Goal: Task Accomplishment & Management: Manage account settings

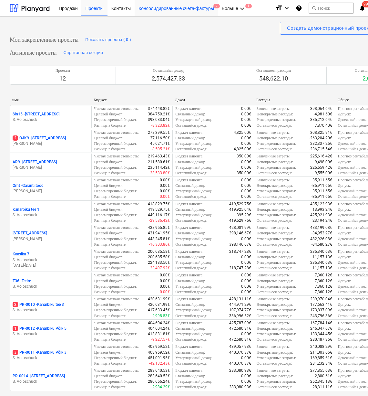
click at [203, 9] on div "Консолидированные счета-фактуры 2" at bounding box center [176, 8] width 83 height 16
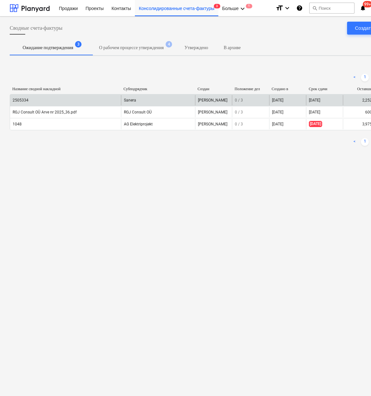
click at [58, 104] on div "2505334" at bounding box center [65, 100] width 111 height 10
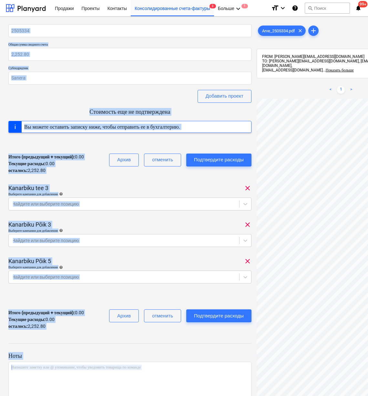
drag, startPoint x: 367, startPoint y: 38, endPoint x: 372, endPoint y: 38, distance: 5.2
click at [364, 38] on html "Продажи Проекты Контакты Консолидированные счета-фактуры 3 Больше keyboard_arro…" at bounding box center [180, 198] width 368 height 396
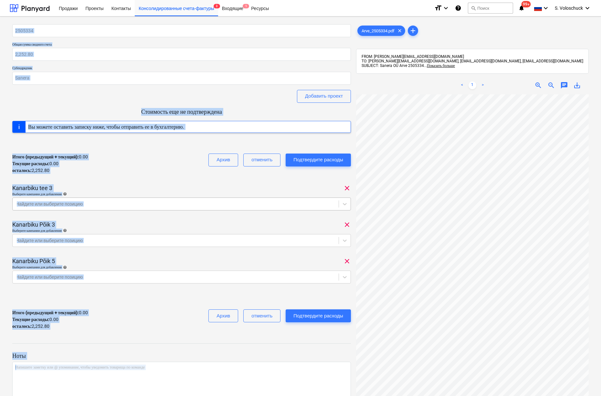
click at [312, 202] on div at bounding box center [176, 204] width 320 height 6
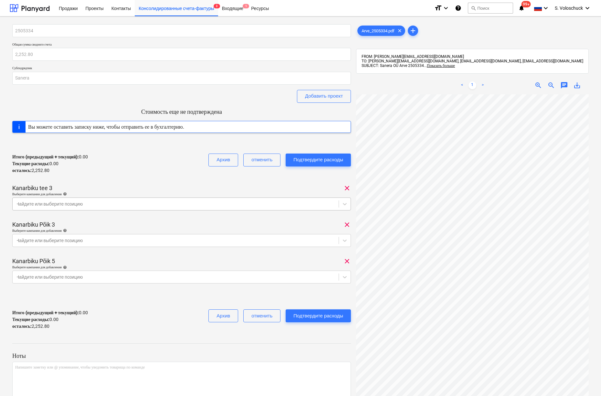
click at [312, 202] on div at bounding box center [176, 204] width 320 height 6
click at [345, 203] on icon at bounding box center [344, 204] width 6 height 6
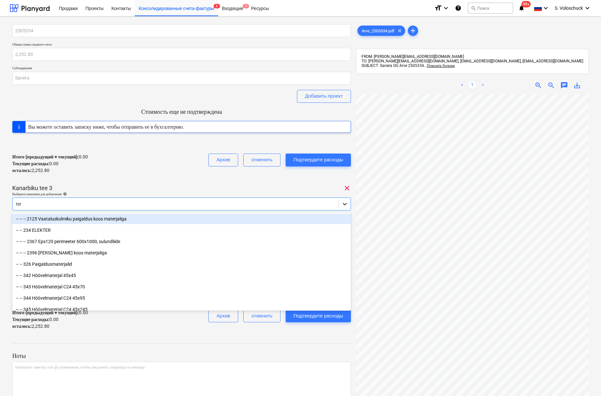
type input "terr"
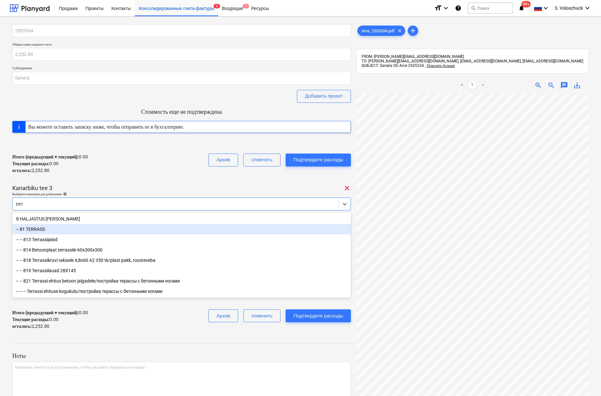
click at [167, 232] on div "-- 81 TERRASS" at bounding box center [181, 229] width 339 height 10
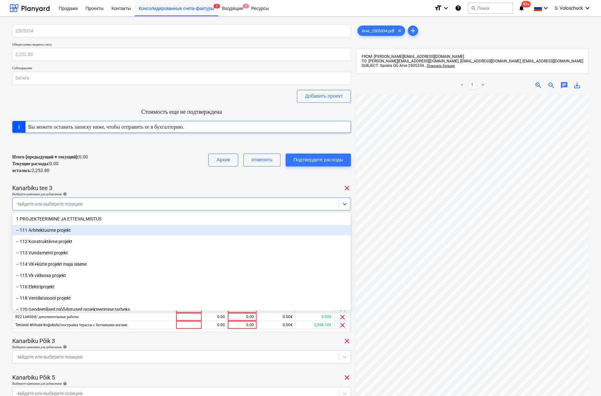
click at [175, 172] on div "Итого (предыдущий + текущий) : 0.00 Текущие расходы : 0.00 осталось : 2,252.80 …" at bounding box center [181, 163] width 339 height 31
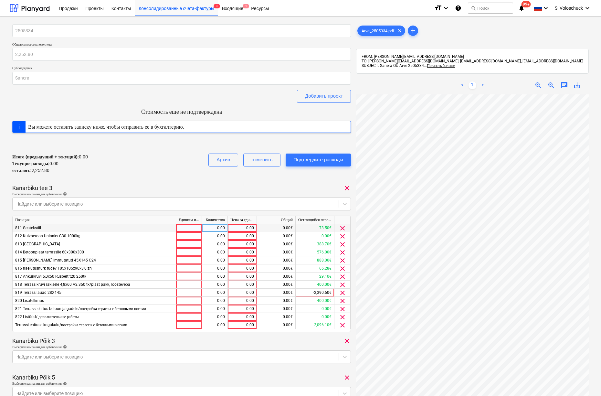
click at [340, 227] on span "clear" at bounding box center [343, 228] width 8 height 8
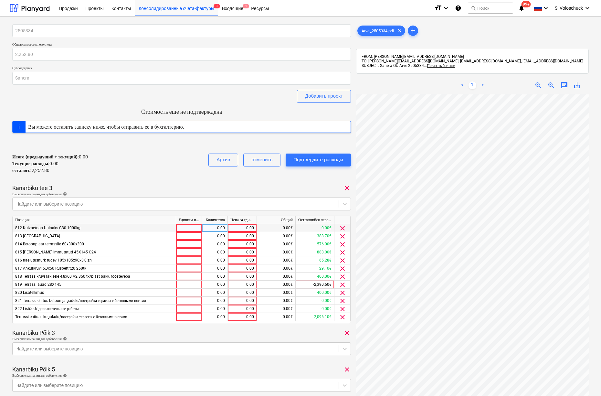
click at [340, 227] on span "clear" at bounding box center [343, 228] width 8 height 8
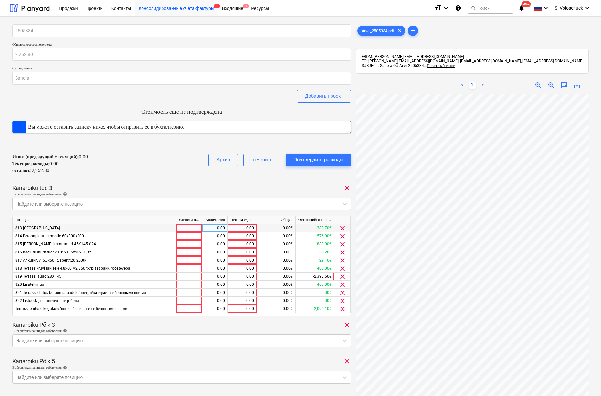
click at [340, 227] on span "clear" at bounding box center [343, 228] width 8 height 8
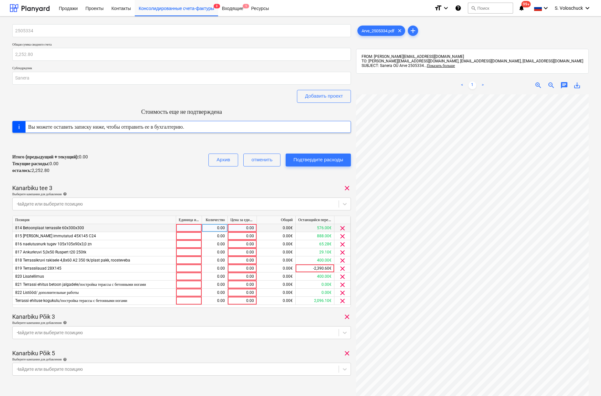
click at [340, 227] on span "clear" at bounding box center [343, 228] width 8 height 8
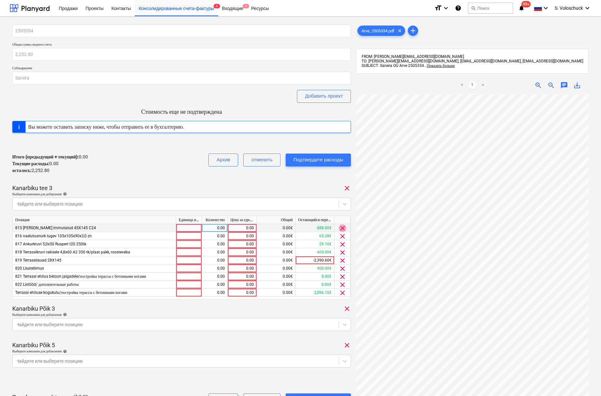
click at [340, 227] on span "clear" at bounding box center [343, 228] width 8 height 8
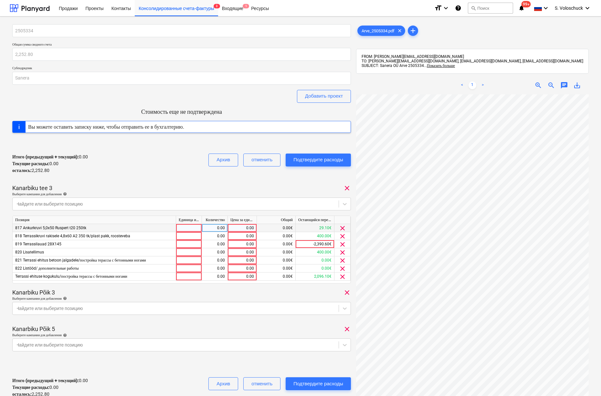
click at [340, 227] on span "clear" at bounding box center [343, 228] width 8 height 8
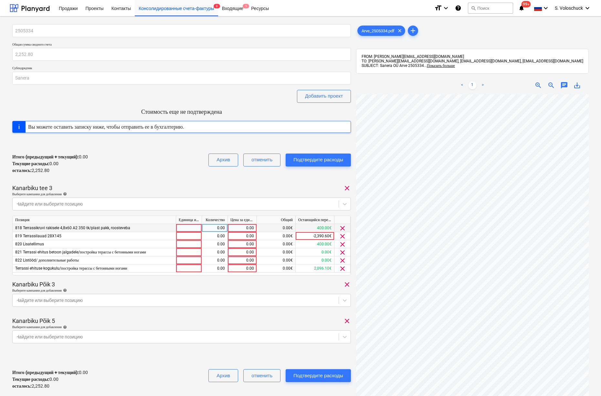
click at [340, 227] on span "clear" at bounding box center [343, 228] width 8 height 8
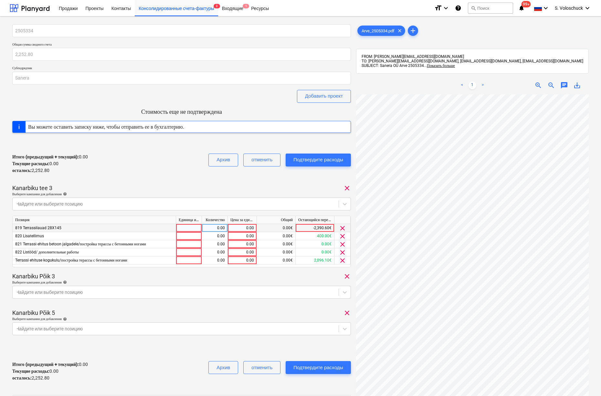
click at [340, 227] on span "clear" at bounding box center [343, 228] width 8 height 8
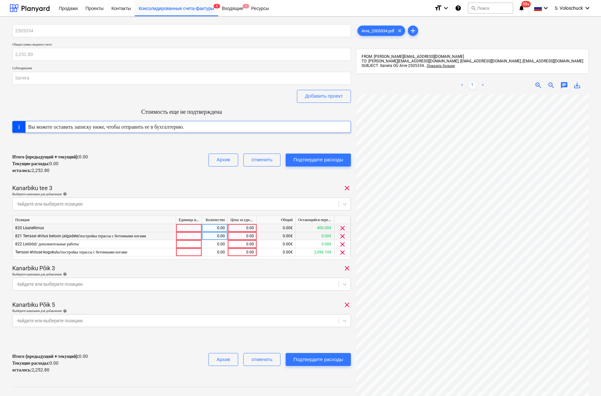
click at [344, 238] on span "clear" at bounding box center [343, 236] width 8 height 8
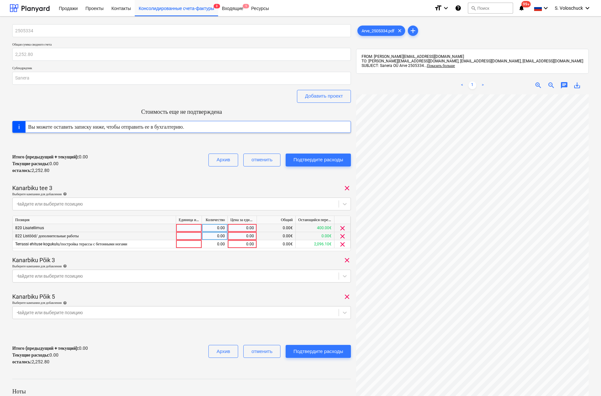
click at [344, 238] on span "clear" at bounding box center [343, 236] width 8 height 8
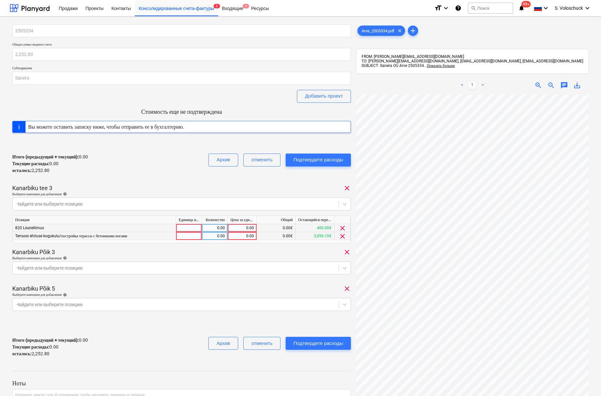
click at [344, 238] on span "clear" at bounding box center [343, 236] width 8 height 8
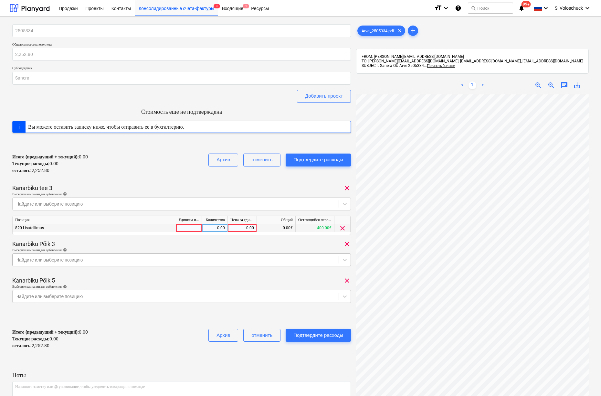
click at [291, 262] on div at bounding box center [176, 260] width 320 height 6
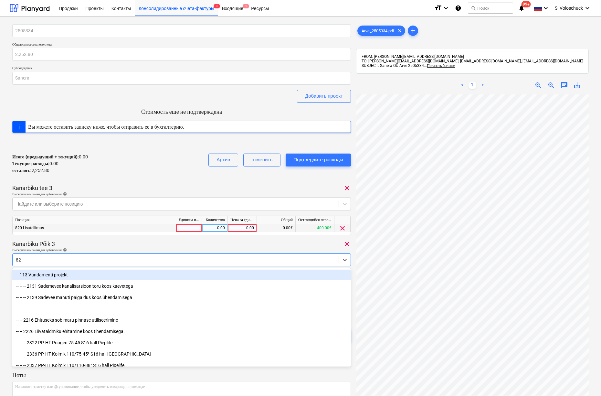
type input "820"
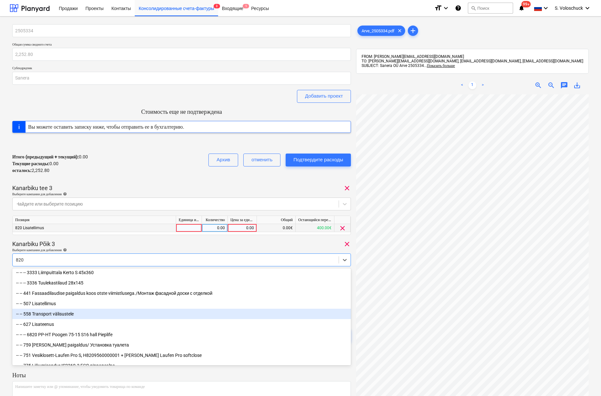
scroll to position [22, 0]
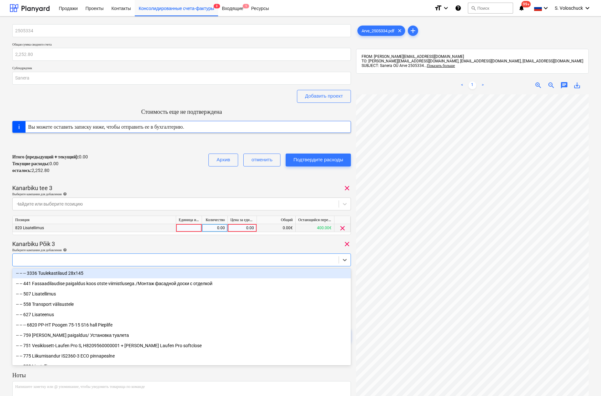
click at [80, 260] on div at bounding box center [176, 259] width 326 height 9
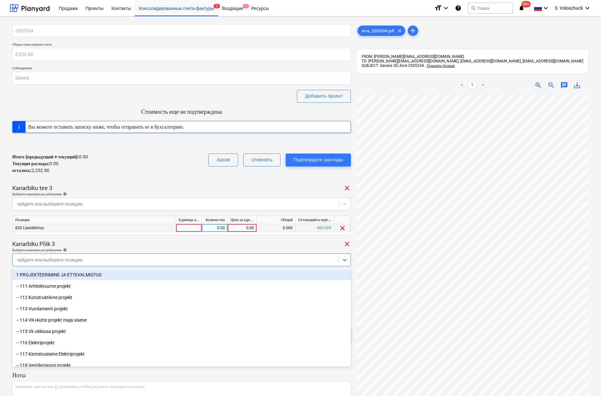
click at [197, 259] on div at bounding box center [176, 260] width 320 height 6
type input "terr"
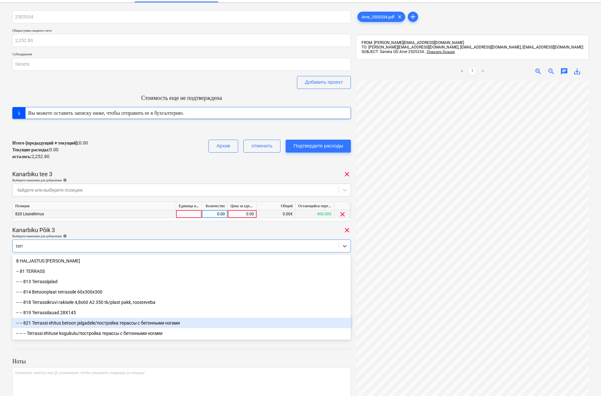
scroll to position [39, 0]
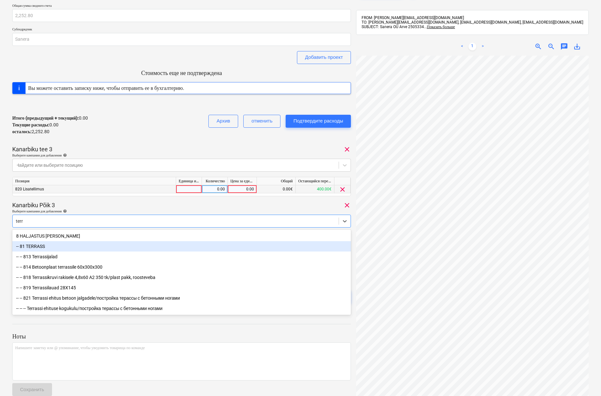
click at [32, 247] on div "-- 81 TERRASS" at bounding box center [181, 246] width 339 height 10
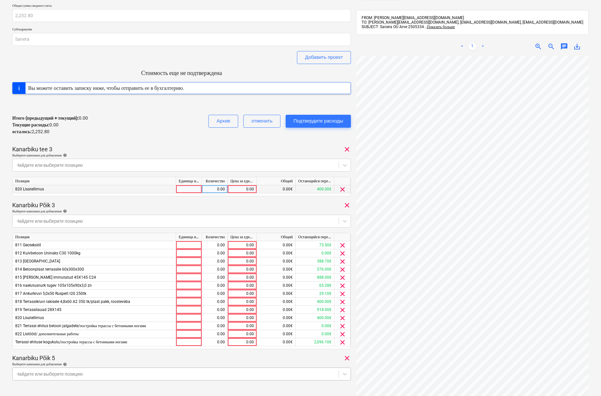
click at [252, 357] on body "Продажи Проекты Контакты Консолидированные счета-фактуры 3 Входящие 1 Ресурсы f…" at bounding box center [300, 159] width 601 height 396
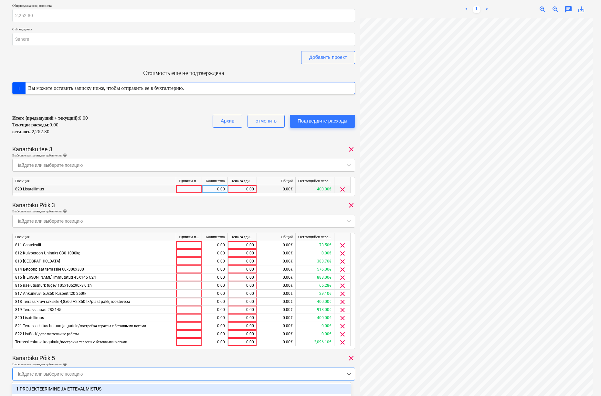
scroll to position [126, 0]
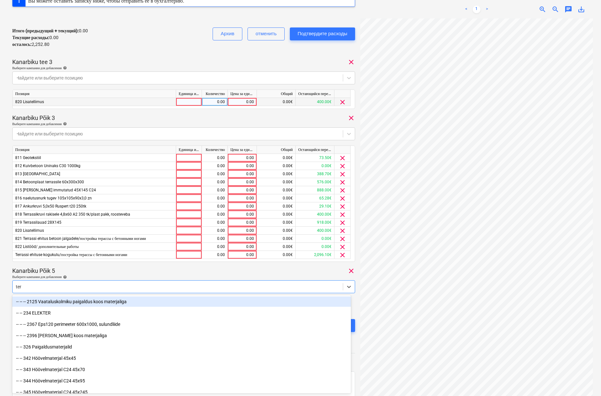
type input "terr"
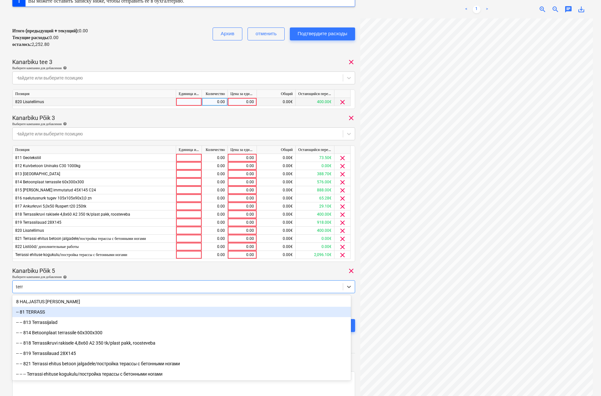
click at [28, 308] on div "-- 81 TERRASS" at bounding box center [181, 312] width 339 height 10
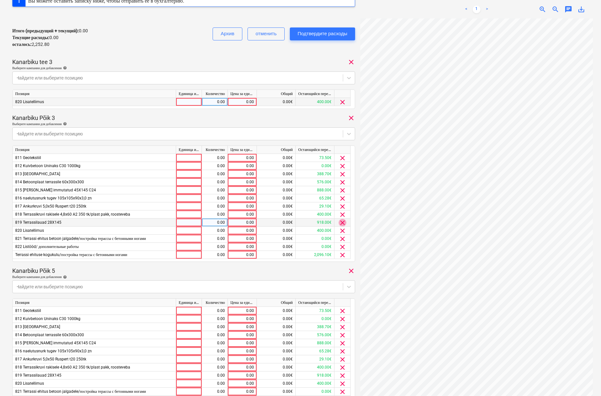
click at [340, 220] on span "clear" at bounding box center [343, 223] width 8 height 8
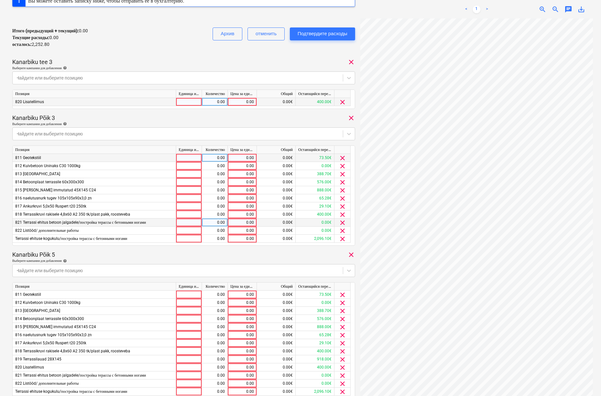
click at [343, 157] on span "clear" at bounding box center [343, 158] width 8 height 8
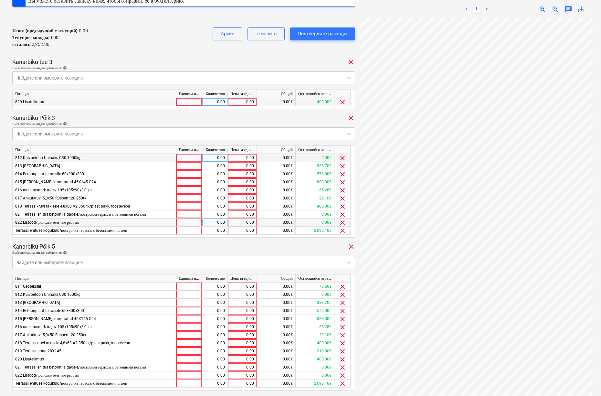
click at [343, 157] on span "clear" at bounding box center [343, 158] width 8 height 8
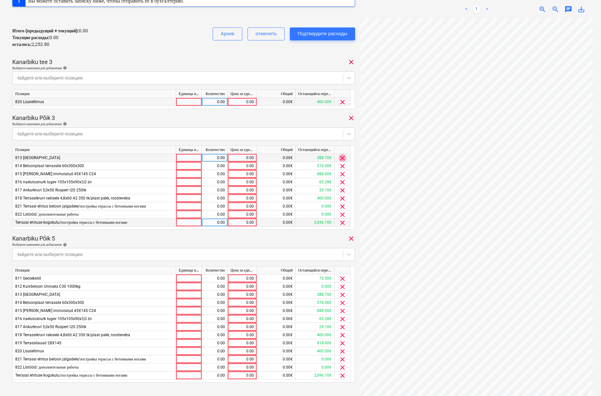
click at [343, 157] on span "clear" at bounding box center [343, 158] width 8 height 8
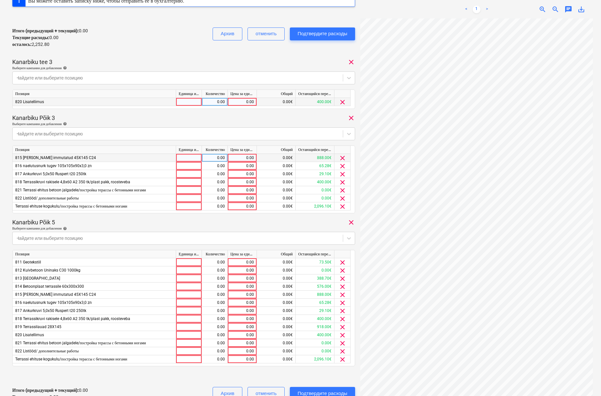
click at [343, 157] on span "clear" at bounding box center [343, 158] width 8 height 8
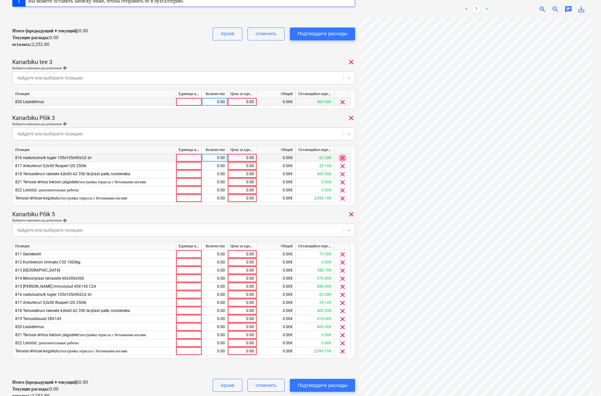
click at [343, 157] on span "clear" at bounding box center [343, 158] width 8 height 8
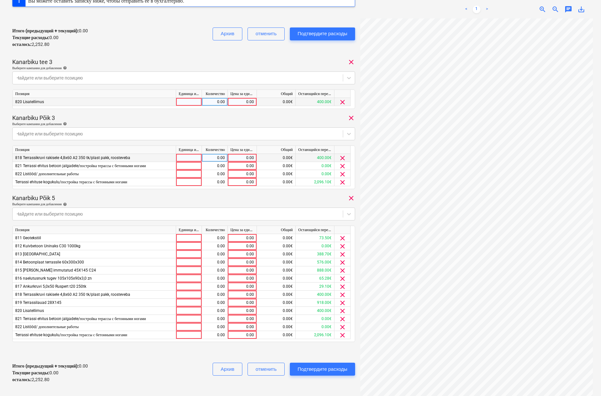
click at [343, 157] on span "clear" at bounding box center [343, 158] width 8 height 8
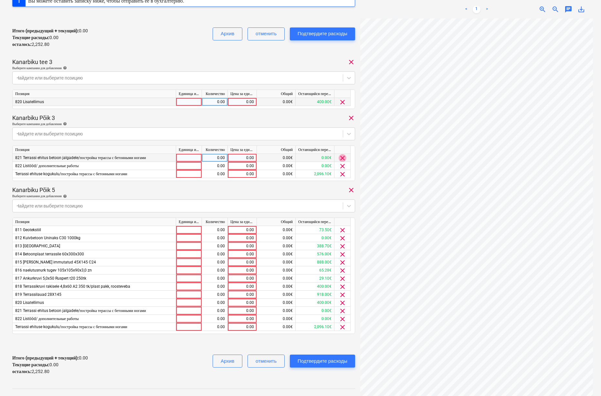
click at [343, 157] on span "clear" at bounding box center [343, 158] width 8 height 8
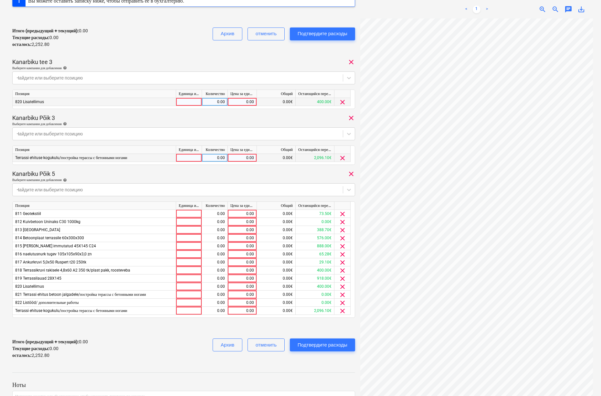
click at [343, 157] on span "clear" at bounding box center [343, 158] width 8 height 8
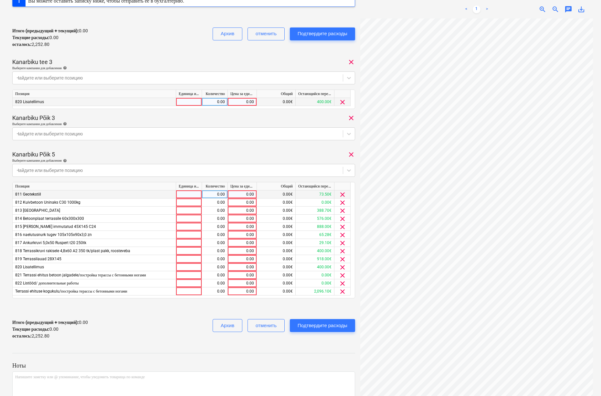
click at [344, 194] on span "clear" at bounding box center [343, 195] width 8 height 8
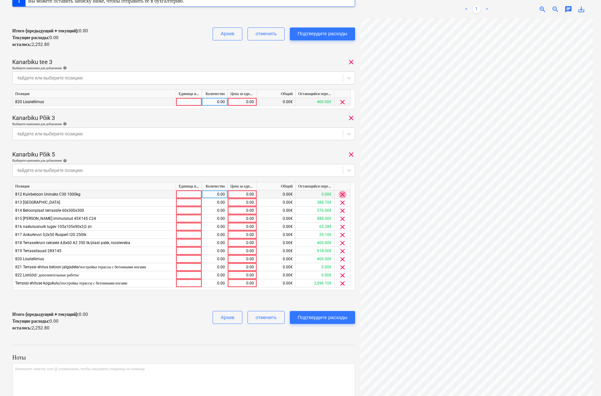
click at [344, 193] on span "clear" at bounding box center [343, 195] width 8 height 8
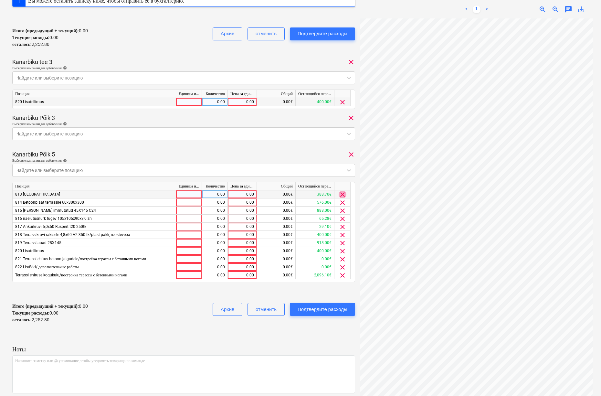
click at [344, 193] on span "clear" at bounding box center [343, 195] width 8 height 8
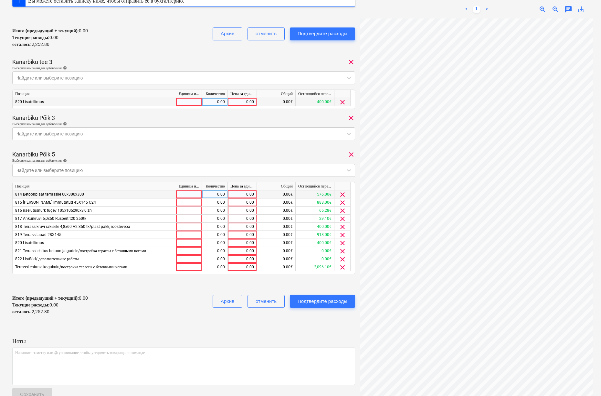
click at [344, 193] on span "clear" at bounding box center [343, 195] width 8 height 8
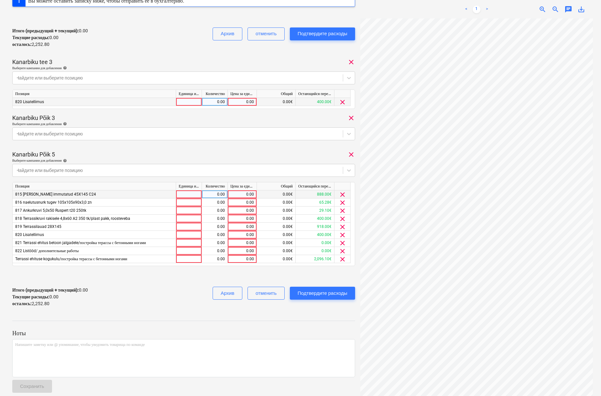
click at [344, 193] on span "clear" at bounding box center [343, 195] width 8 height 8
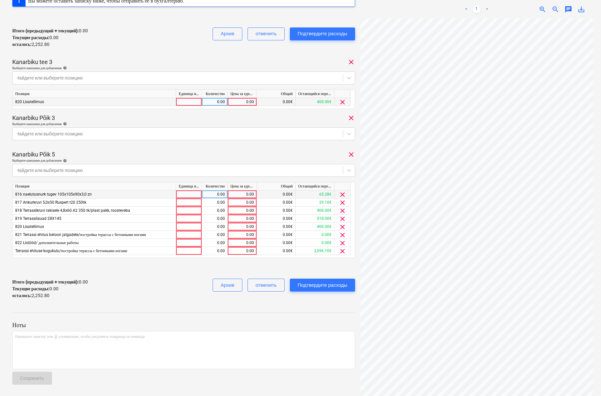
click at [344, 193] on span "clear" at bounding box center [343, 195] width 8 height 8
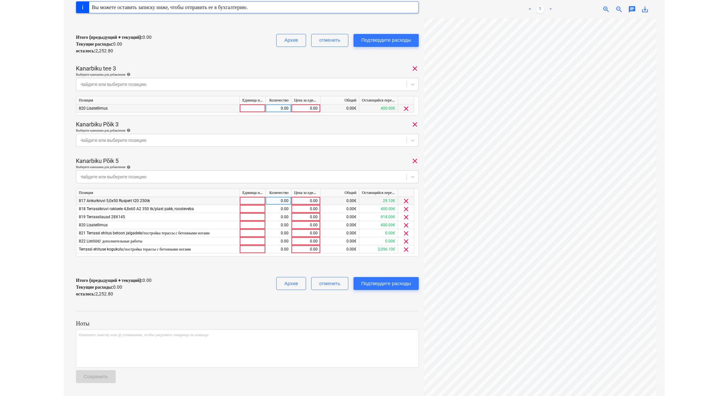
scroll to position [119, 0]
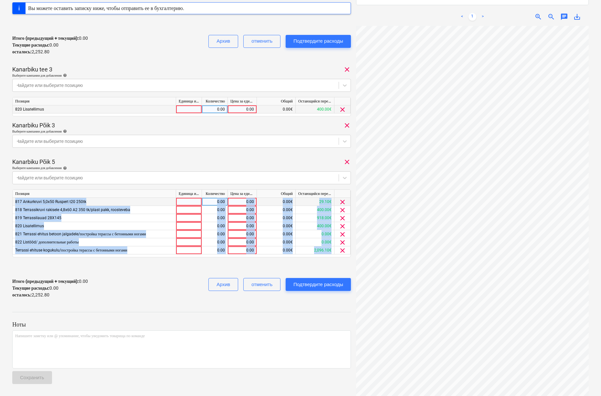
click at [344, 193] on div at bounding box center [342, 194] width 16 height 8
click at [343, 202] on span "clear" at bounding box center [343, 202] width 8 height 8
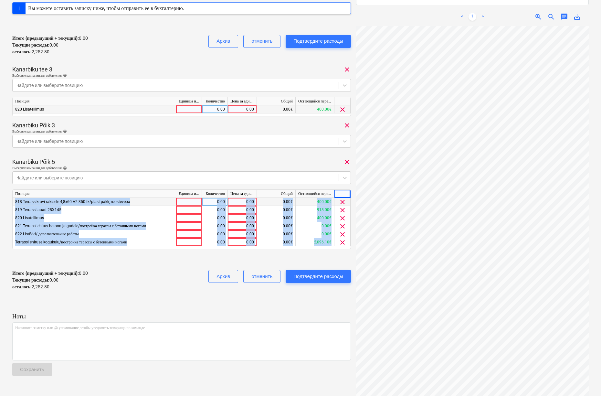
click at [343, 202] on span "clear" at bounding box center [343, 202] width 8 height 8
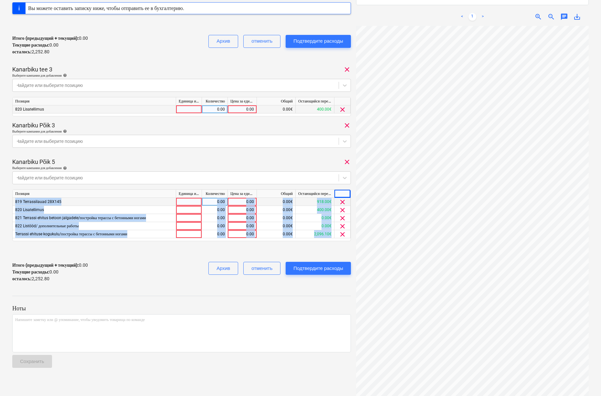
click at [343, 202] on span "clear" at bounding box center [343, 202] width 8 height 8
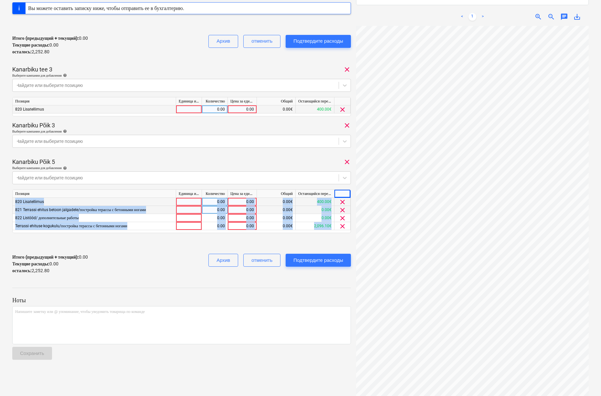
click at [340, 210] on span "clear" at bounding box center [343, 210] width 8 height 8
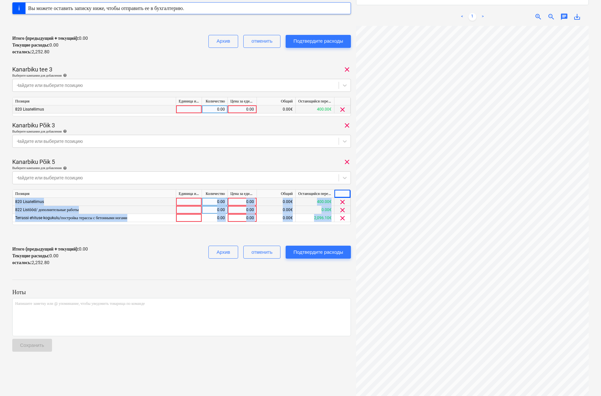
click at [340, 210] on span "clear" at bounding box center [343, 210] width 8 height 8
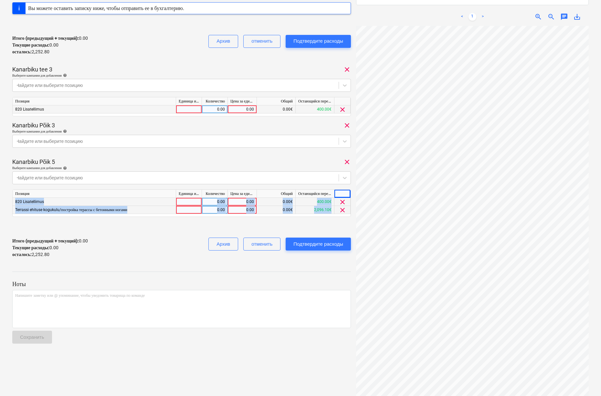
click at [340, 210] on span "clear" at bounding box center [343, 210] width 8 height 8
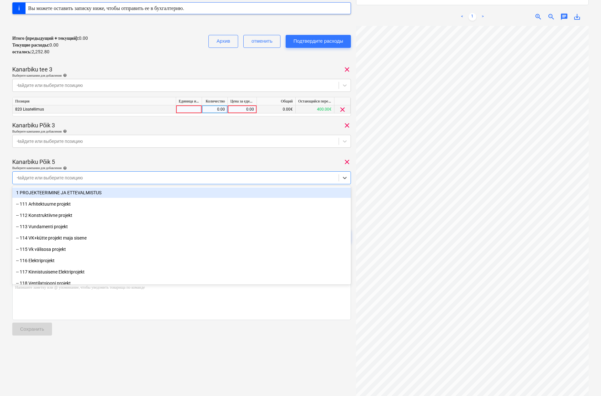
click at [220, 176] on div at bounding box center [176, 177] width 320 height 6
type input "terr"
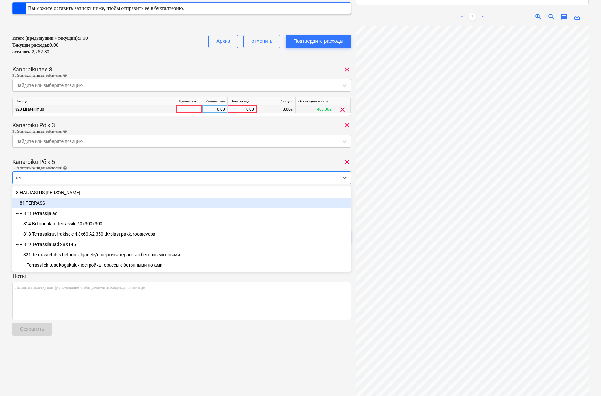
click at [115, 203] on div "-- 81 TERRASS" at bounding box center [181, 203] width 339 height 10
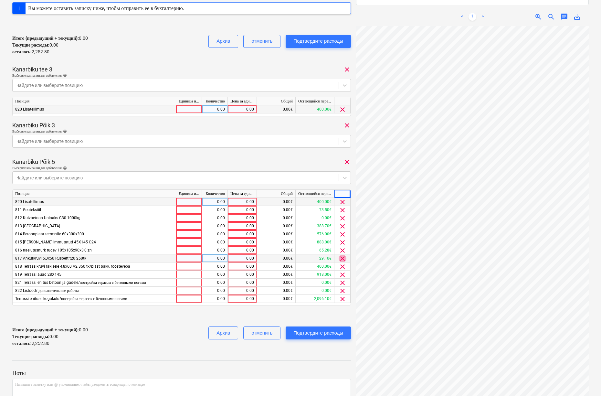
click at [342, 255] on span "clear" at bounding box center [343, 259] width 8 height 8
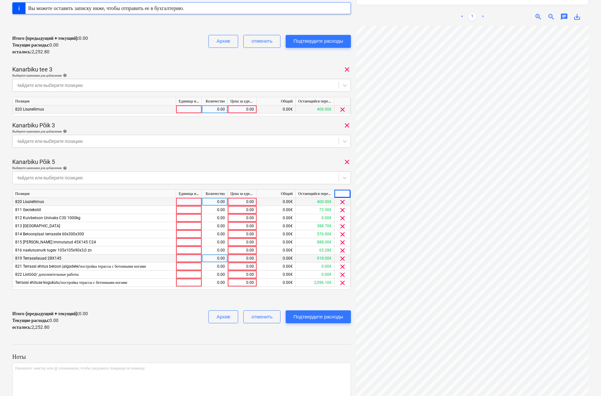
click at [344, 201] on span "clear" at bounding box center [343, 202] width 8 height 8
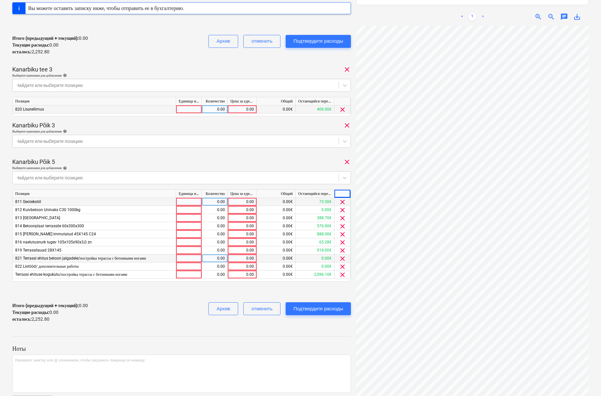
click at [344, 201] on span "clear" at bounding box center [343, 202] width 8 height 8
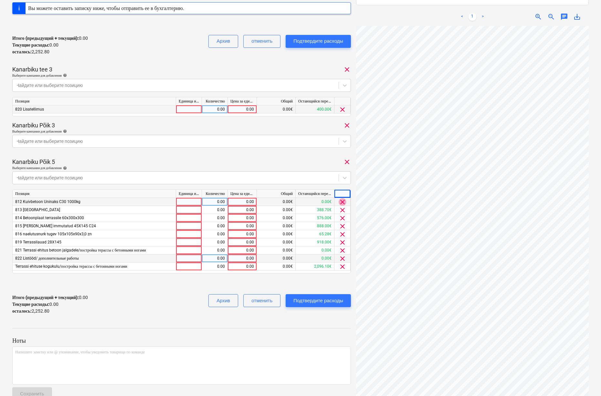
click at [344, 201] on span "clear" at bounding box center [343, 202] width 8 height 8
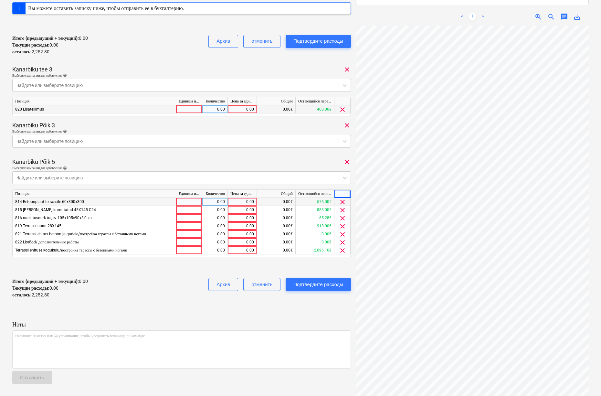
click at [344, 201] on span "clear" at bounding box center [343, 202] width 8 height 8
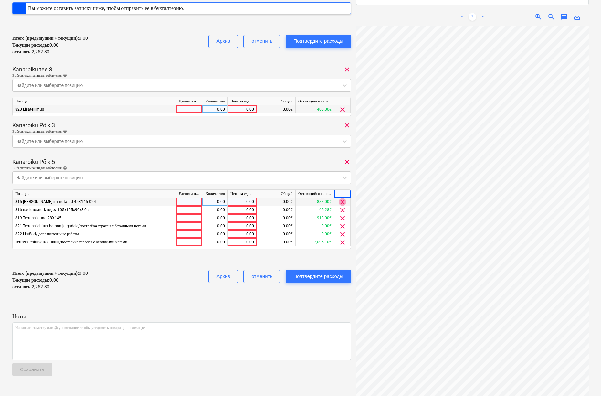
click at [344, 201] on span "clear" at bounding box center [343, 202] width 8 height 8
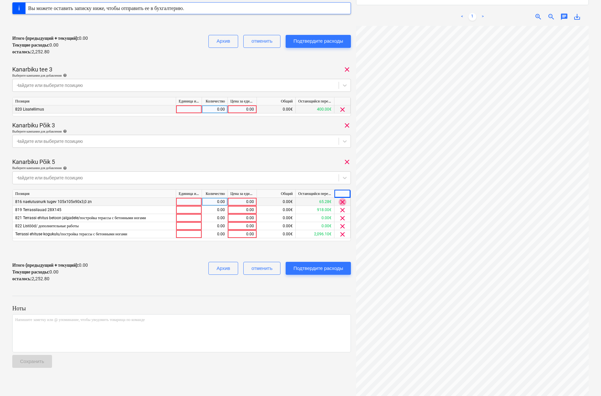
click at [344, 201] on span "clear" at bounding box center [343, 202] width 8 height 8
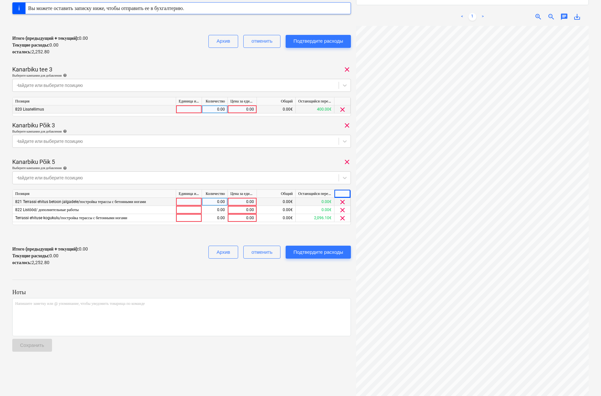
click at [344, 201] on span "clear" at bounding box center [343, 202] width 8 height 8
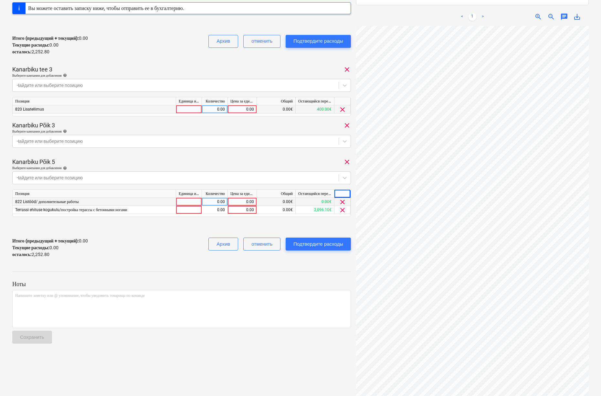
click at [344, 201] on span "clear" at bounding box center [343, 202] width 8 height 8
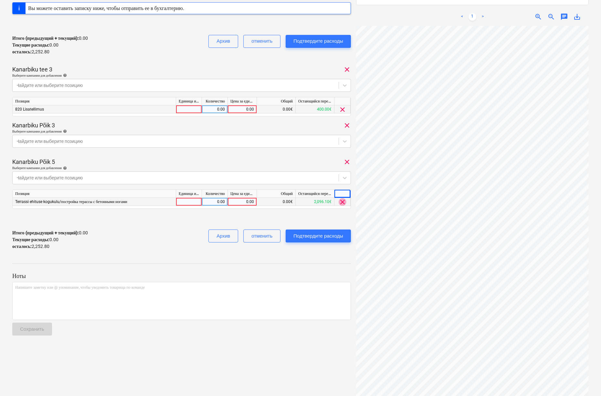
click at [344, 201] on span "clear" at bounding box center [343, 202] width 8 height 8
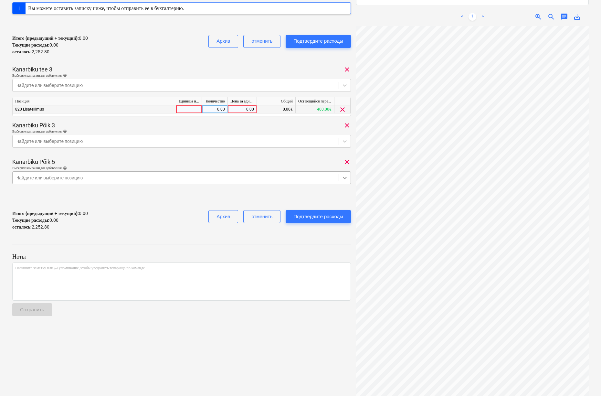
click at [343, 175] on icon at bounding box center [344, 177] width 6 height 6
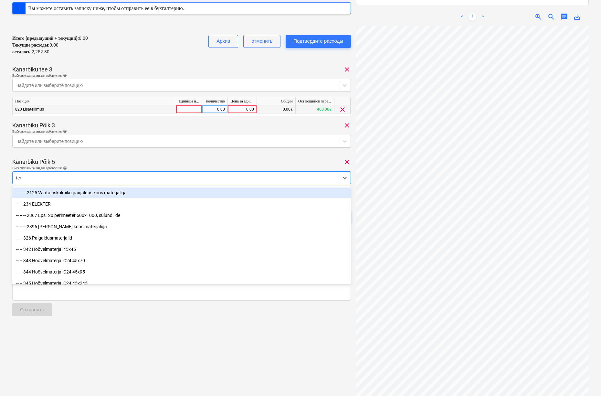
type input "terr"
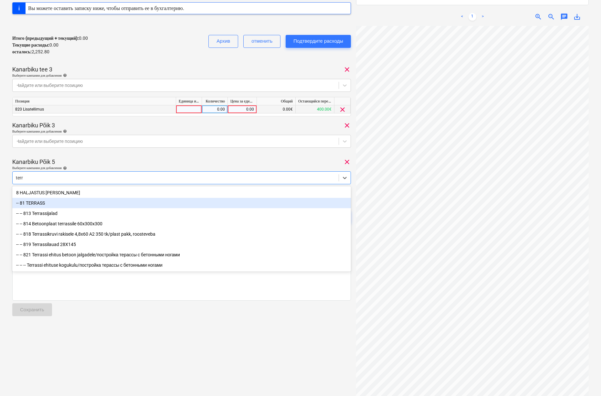
click at [302, 204] on div "-- 81 TERRASS" at bounding box center [181, 203] width 339 height 10
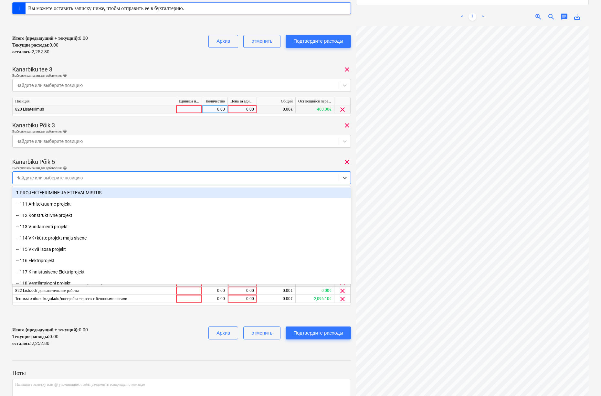
click at [309, 159] on div "Kanarbiku Põik 5 clear" at bounding box center [181, 162] width 339 height 8
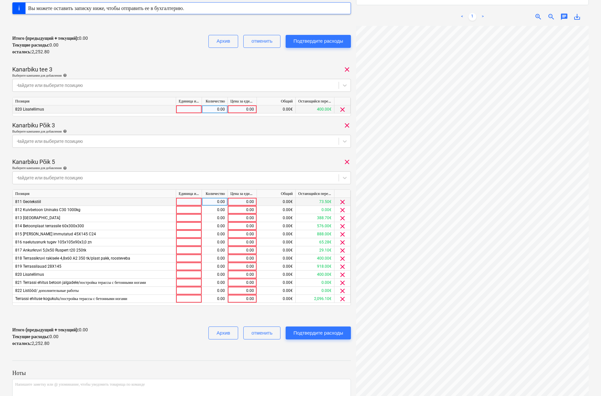
click at [339, 200] on span "clear" at bounding box center [343, 202] width 8 height 8
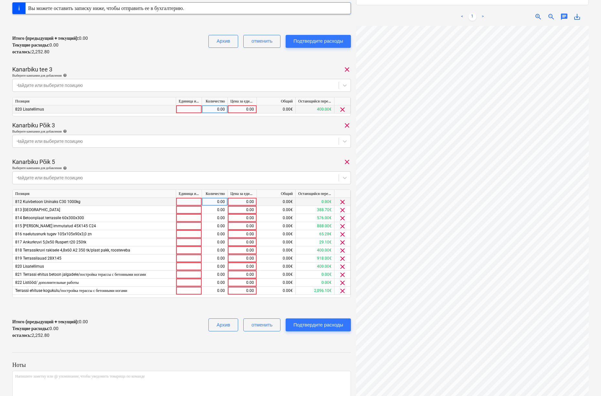
click at [339, 200] on span "clear" at bounding box center [343, 202] width 8 height 8
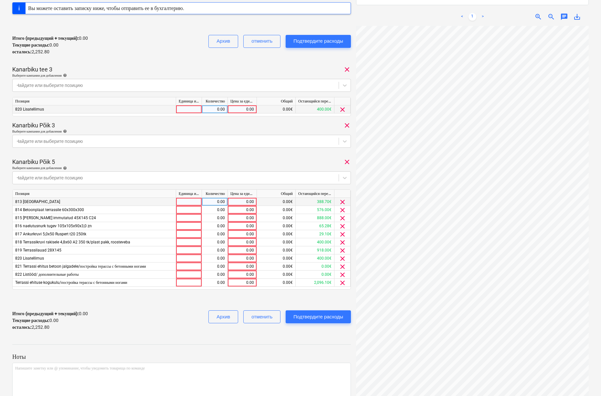
click at [339, 200] on span "clear" at bounding box center [343, 202] width 8 height 8
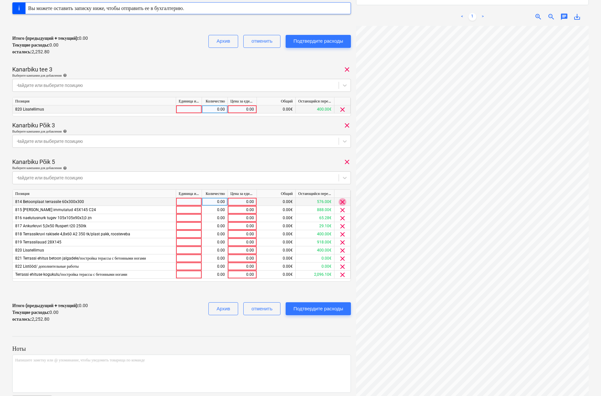
click at [339, 200] on span "clear" at bounding box center [343, 202] width 8 height 8
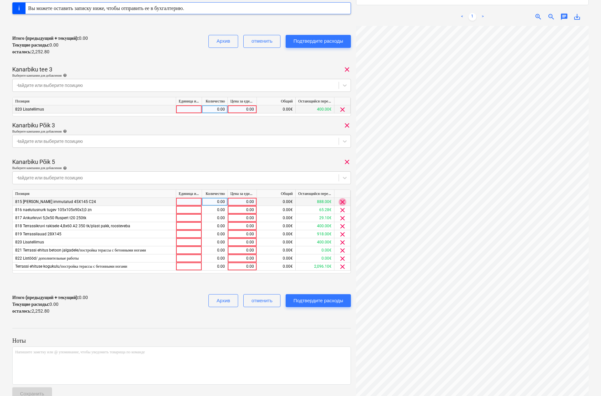
click at [342, 200] on span "clear" at bounding box center [343, 202] width 8 height 8
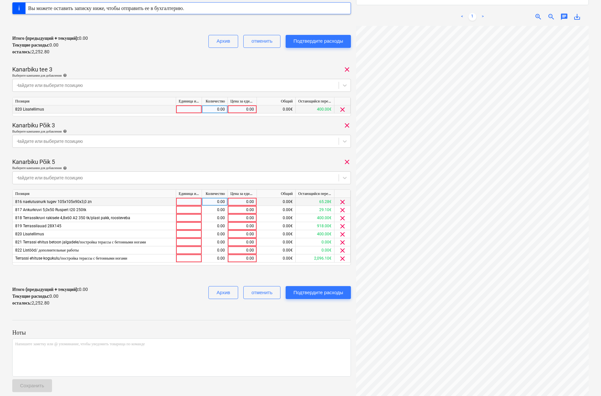
click at [342, 200] on span "clear" at bounding box center [343, 202] width 8 height 8
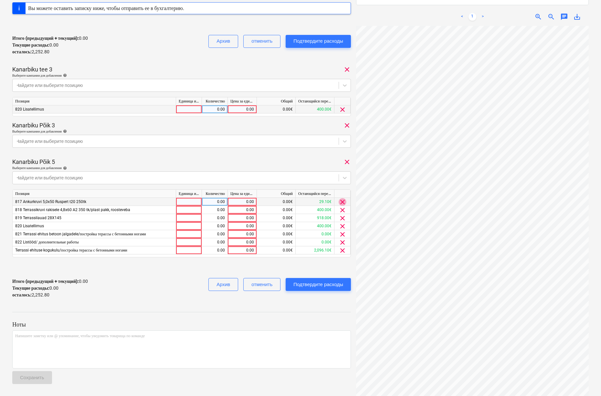
click at [342, 200] on span "clear" at bounding box center [343, 202] width 8 height 8
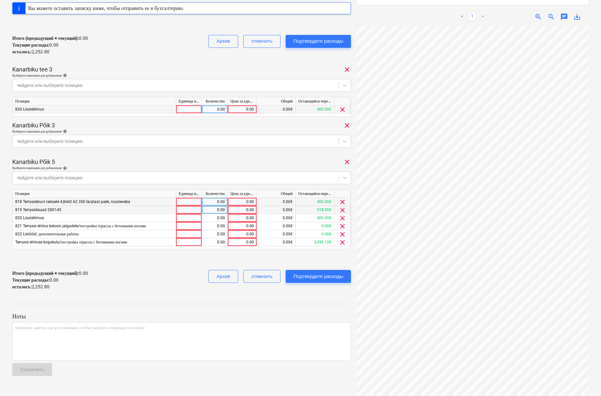
click at [343, 209] on span "clear" at bounding box center [343, 210] width 8 height 8
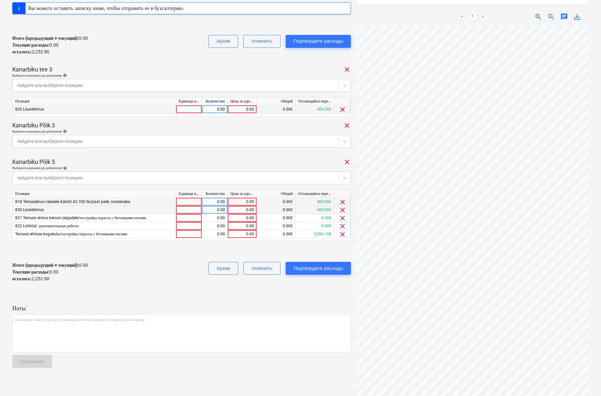
click at [343, 209] on span "clear" at bounding box center [343, 210] width 8 height 8
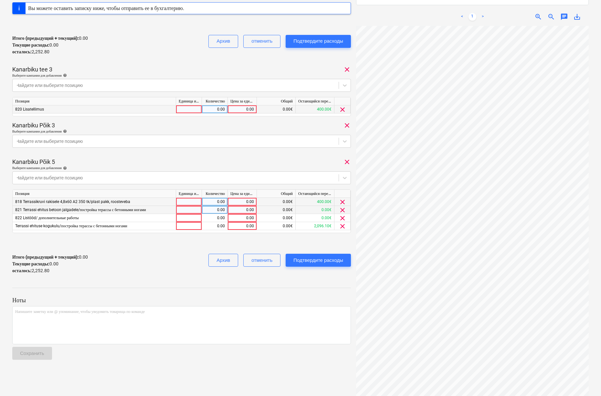
click at [343, 209] on span "clear" at bounding box center [343, 210] width 8 height 8
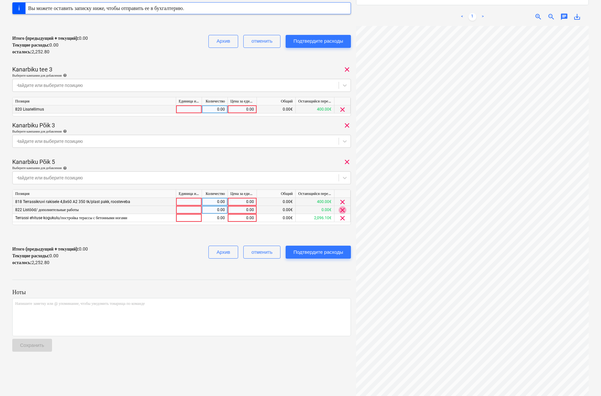
click at [343, 209] on span "clear" at bounding box center [343, 210] width 8 height 8
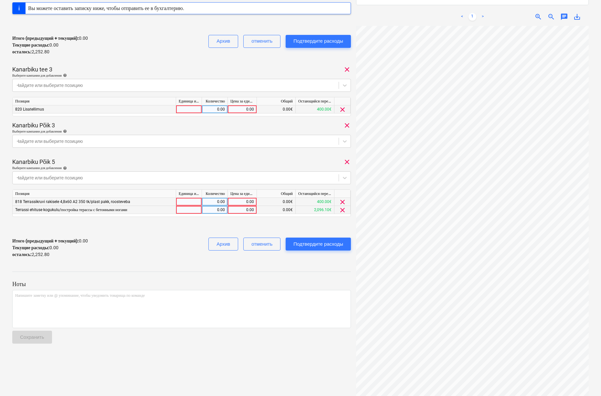
click at [343, 209] on span "clear" at bounding box center [343, 210] width 8 height 8
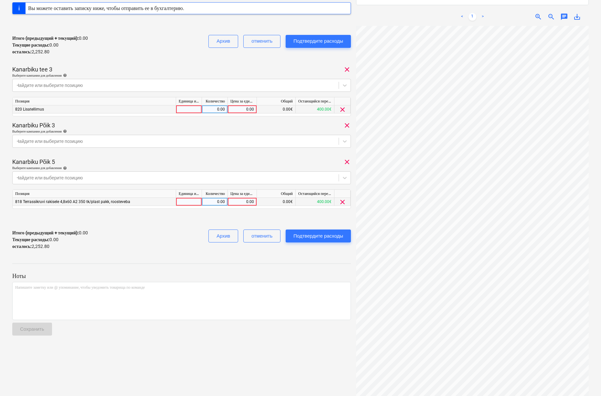
click at [319, 160] on div "Kanarbiku Põik 5 clear" at bounding box center [181, 162] width 339 height 8
click at [344, 177] on icon at bounding box center [344, 177] width 6 height 6
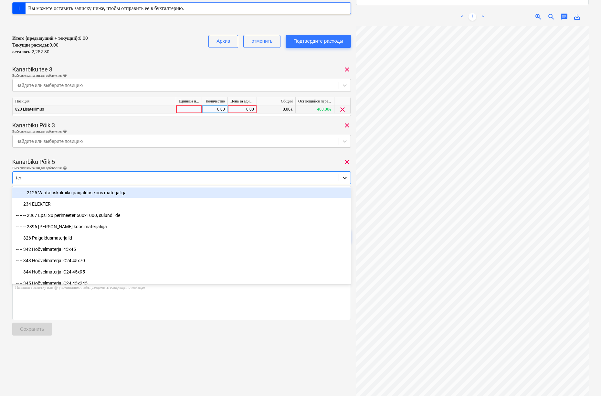
type input "terr"
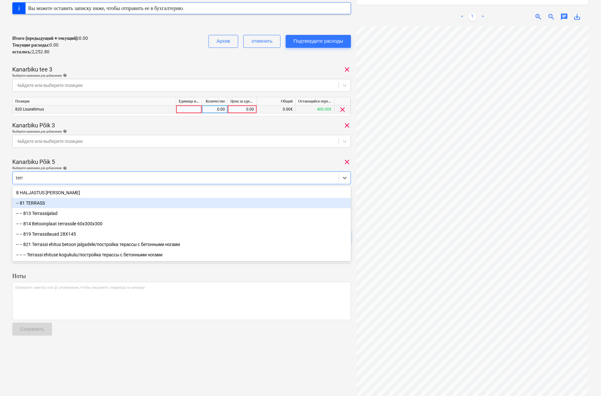
click at [102, 203] on div "-- 81 TERRASS" at bounding box center [181, 203] width 339 height 10
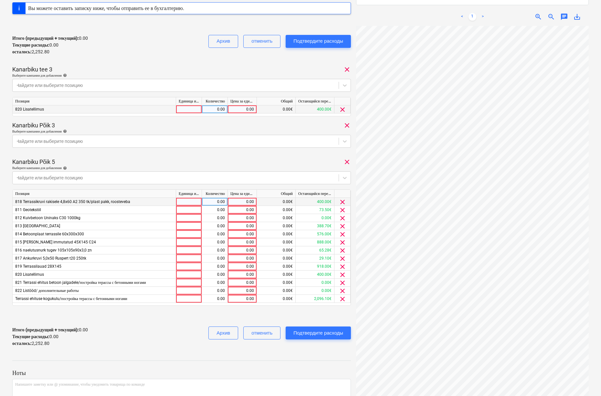
click at [342, 200] on span "clear" at bounding box center [343, 202] width 8 height 8
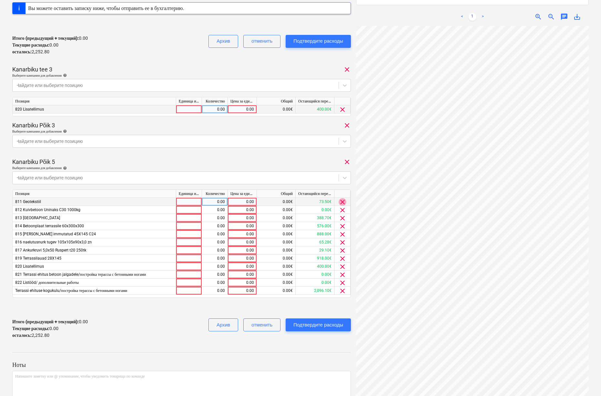
click at [342, 200] on span "clear" at bounding box center [343, 202] width 8 height 8
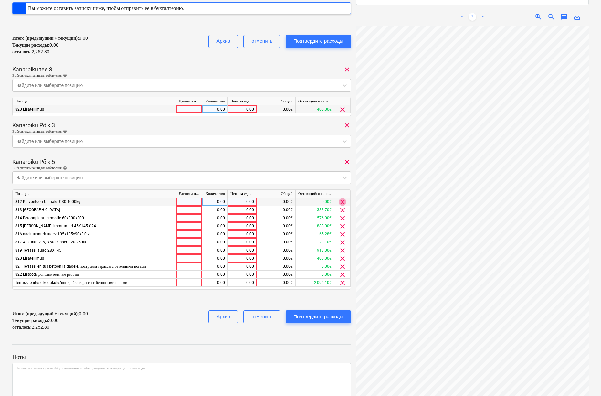
click at [342, 200] on span "clear" at bounding box center [343, 202] width 8 height 8
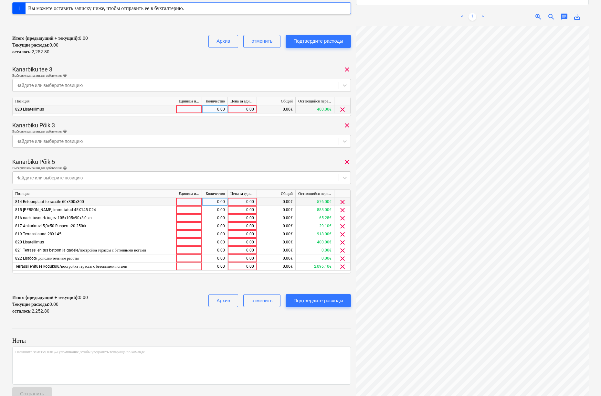
click at [342, 200] on span "clear" at bounding box center [343, 202] width 8 height 8
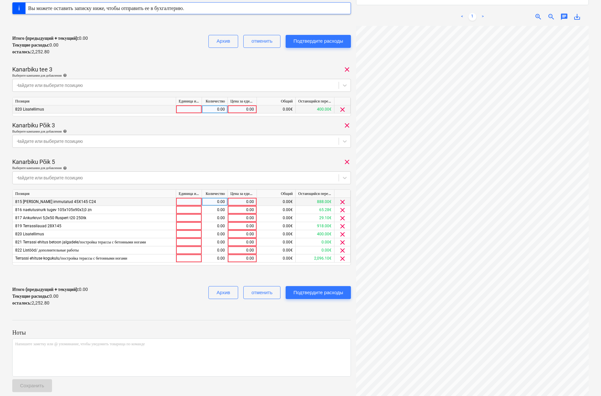
click at [342, 200] on span "clear" at bounding box center [343, 202] width 8 height 8
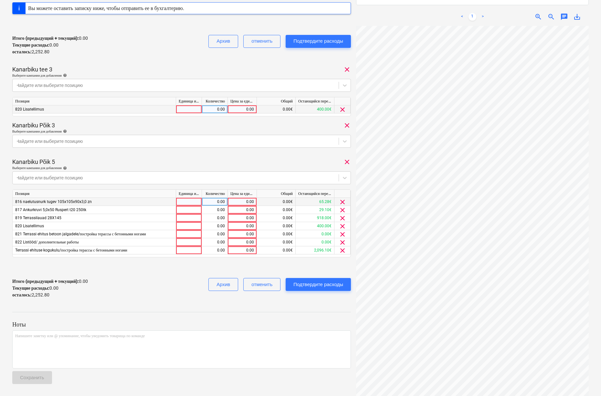
click at [342, 200] on span "clear" at bounding box center [343, 202] width 8 height 8
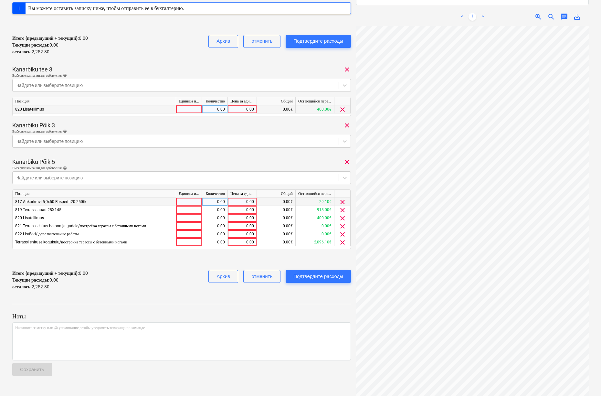
click at [342, 200] on span "clear" at bounding box center [343, 202] width 8 height 8
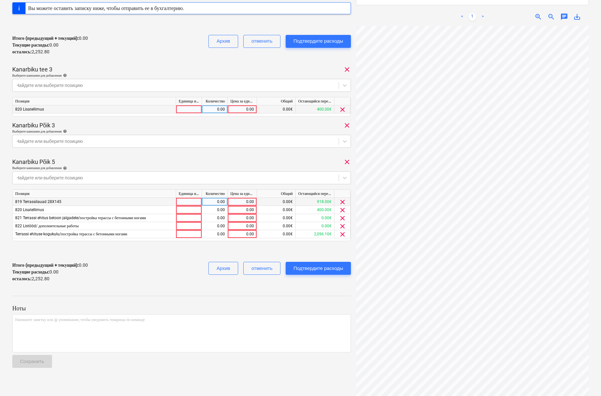
click at [342, 200] on span "clear" at bounding box center [343, 202] width 8 height 8
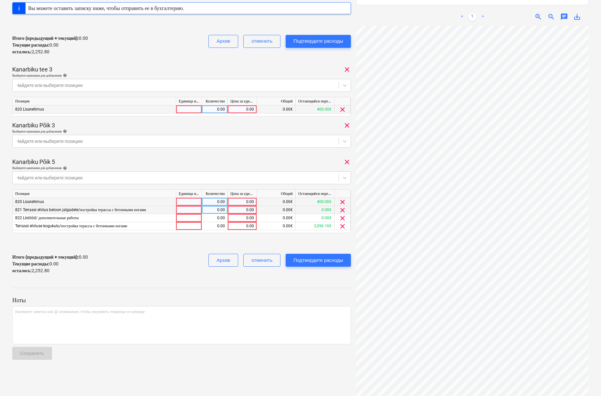
click at [342, 211] on span "clear" at bounding box center [343, 210] width 8 height 8
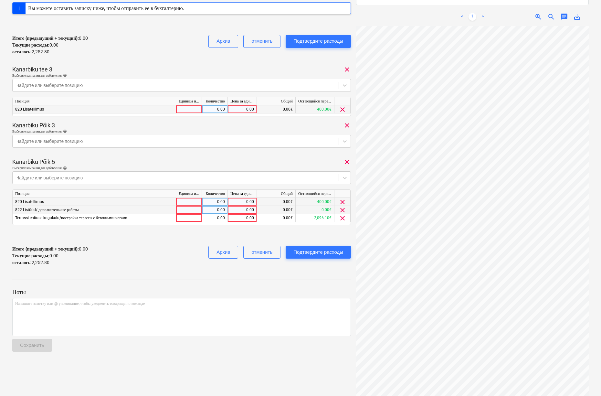
click at [342, 211] on span "clear" at bounding box center [343, 210] width 8 height 8
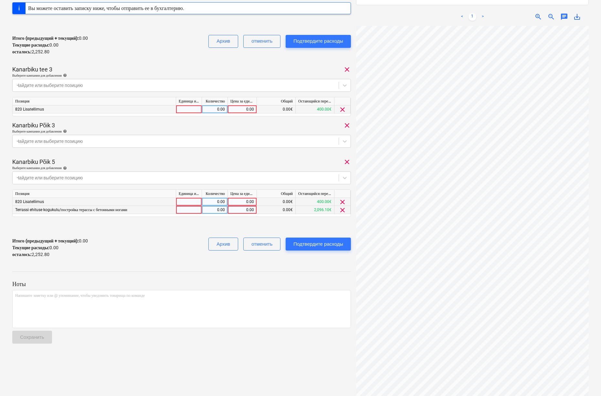
click at [342, 211] on span "clear" at bounding box center [343, 210] width 8 height 8
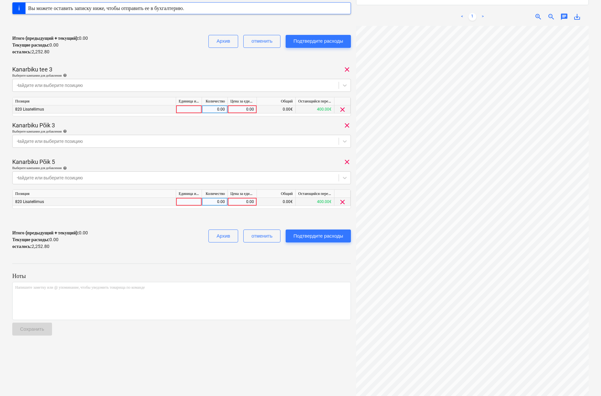
click at [268, 158] on div "Kanarbiku Põik 5 clear" at bounding box center [181, 162] width 339 height 8
click at [345, 143] on icon at bounding box center [344, 141] width 6 height 6
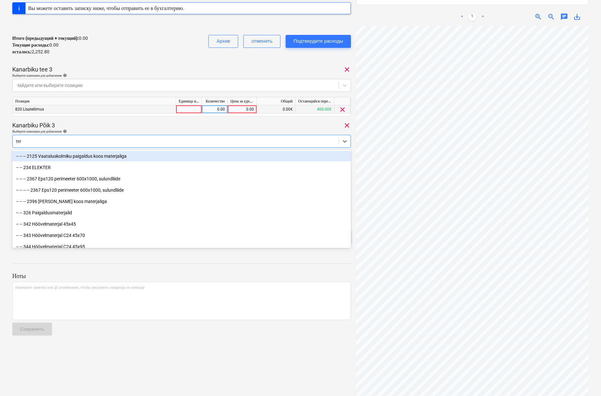
type input "terr"
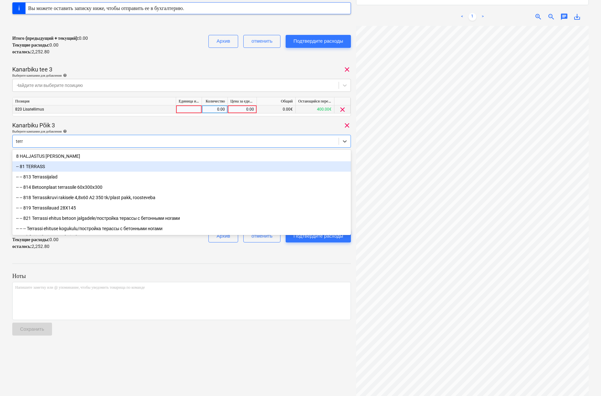
click at [240, 169] on div "-- 81 TERRASS" at bounding box center [181, 166] width 339 height 10
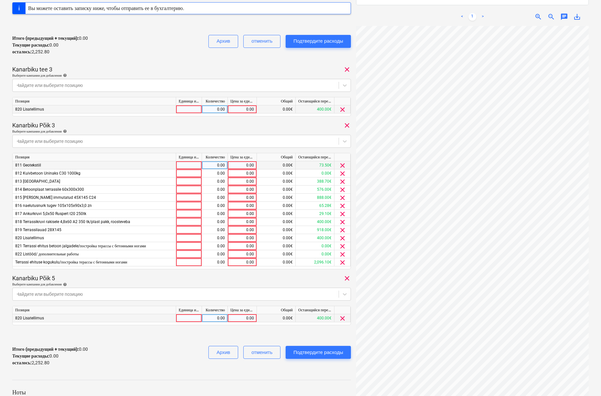
click at [340, 164] on span "clear" at bounding box center [343, 166] width 8 height 8
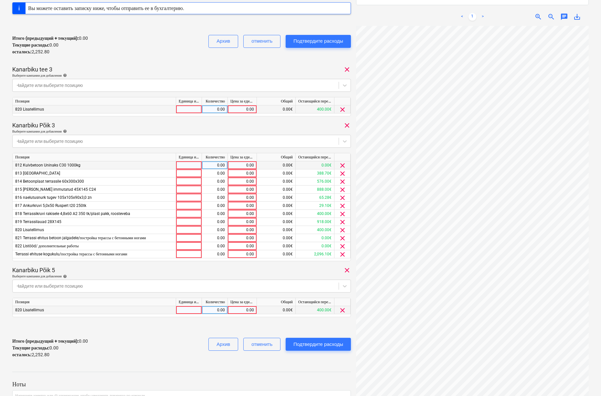
click at [340, 164] on span "clear" at bounding box center [343, 166] width 8 height 8
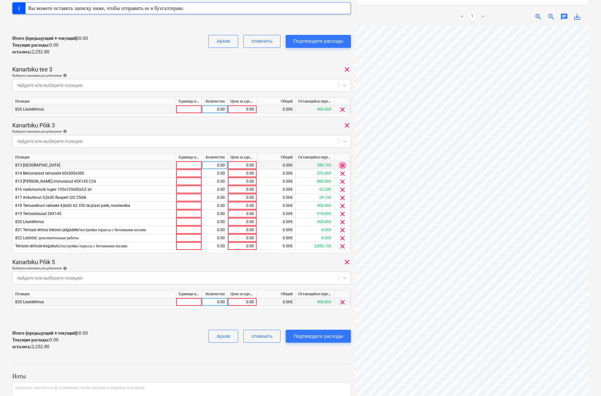
click at [340, 164] on span "clear" at bounding box center [343, 166] width 8 height 8
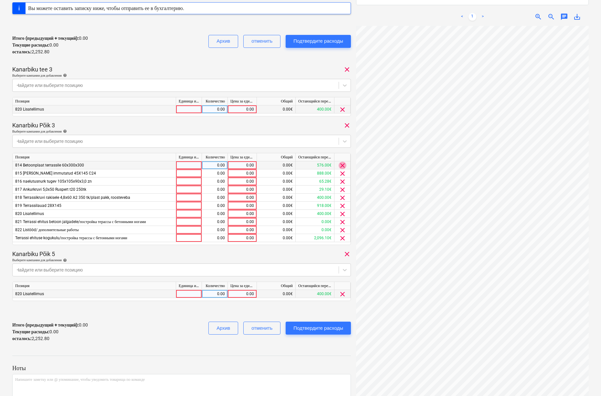
click at [340, 164] on span "clear" at bounding box center [343, 166] width 8 height 8
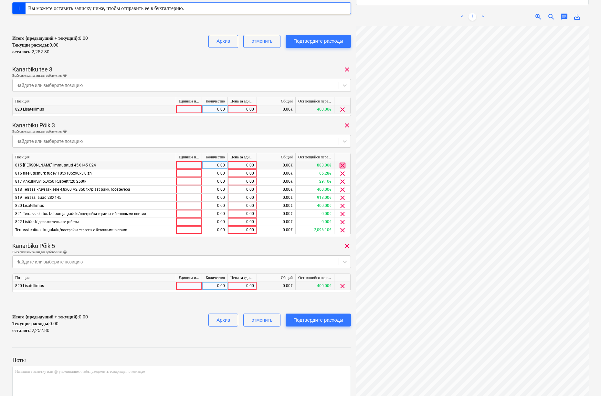
click at [340, 164] on span "clear" at bounding box center [343, 166] width 8 height 8
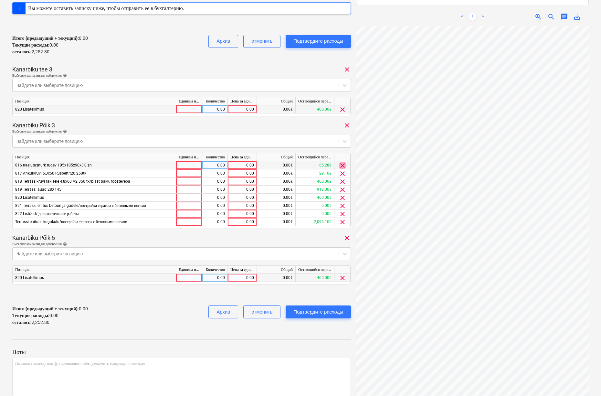
click at [340, 164] on span "clear" at bounding box center [343, 166] width 8 height 8
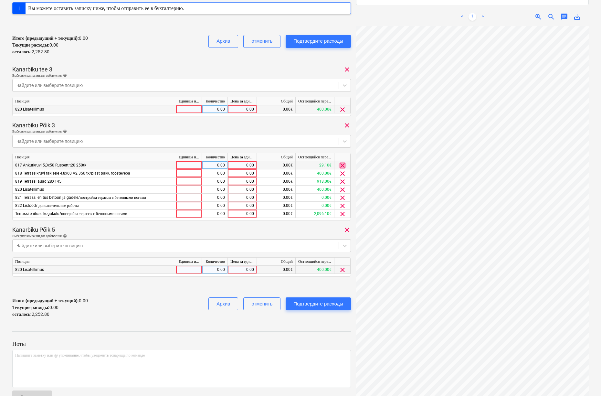
click at [340, 164] on span "clear" at bounding box center [343, 166] width 8 height 8
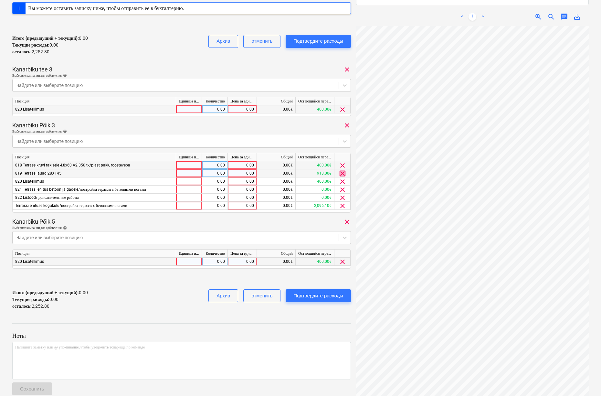
click at [341, 174] on span "clear" at bounding box center [343, 174] width 8 height 8
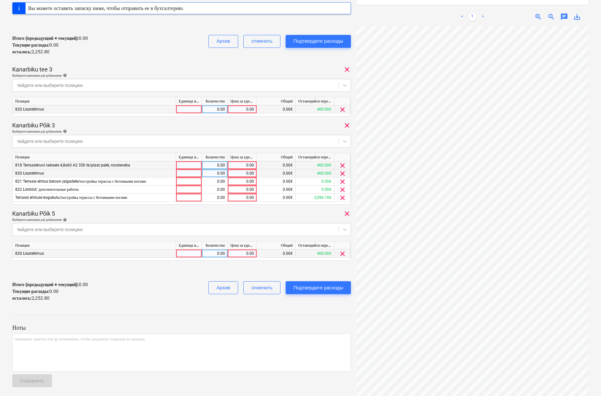
click at [341, 174] on span "clear" at bounding box center [343, 174] width 8 height 8
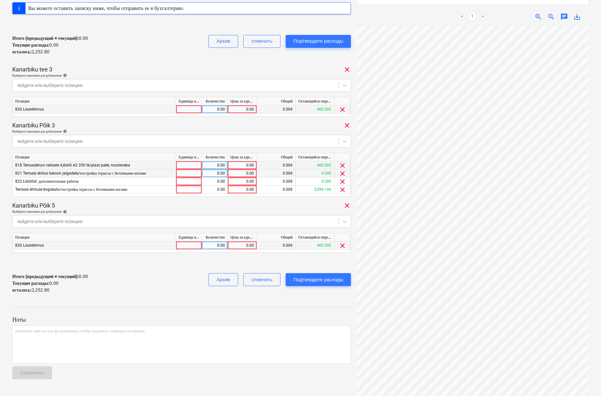
click at [341, 174] on span "clear" at bounding box center [343, 174] width 8 height 8
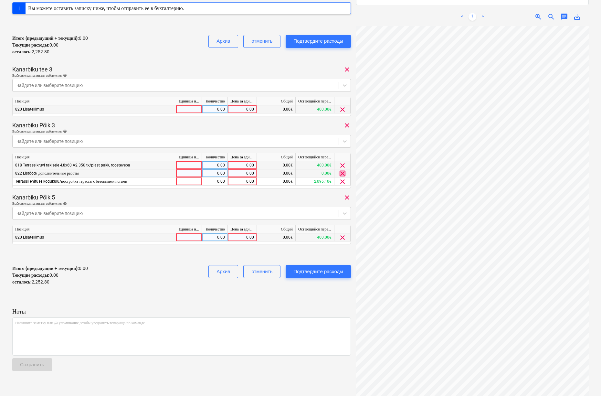
click at [341, 174] on span "clear" at bounding box center [343, 174] width 8 height 8
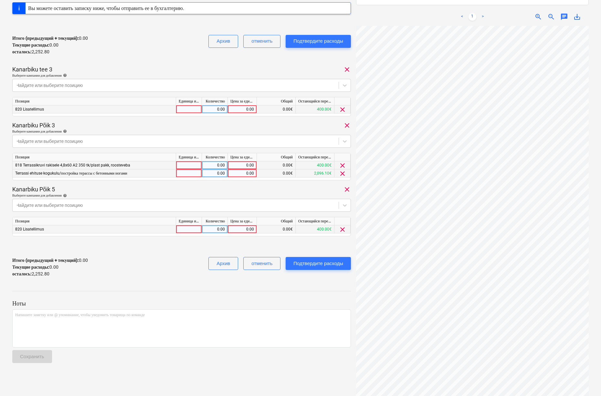
click at [341, 174] on span "clear" at bounding box center [343, 174] width 8 height 8
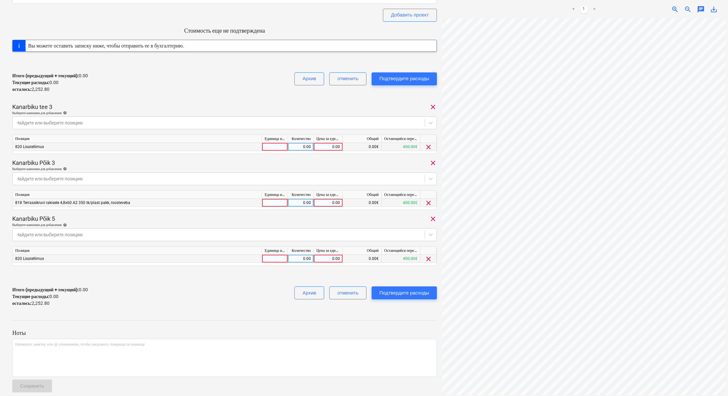
scroll to position [82, 0]
click at [330, 143] on div "0.00" at bounding box center [328, 146] width 24 height 8
type input "931.15"
click at [322, 173] on div "Найдите или выберите позицию" at bounding box center [219, 177] width 412 height 9
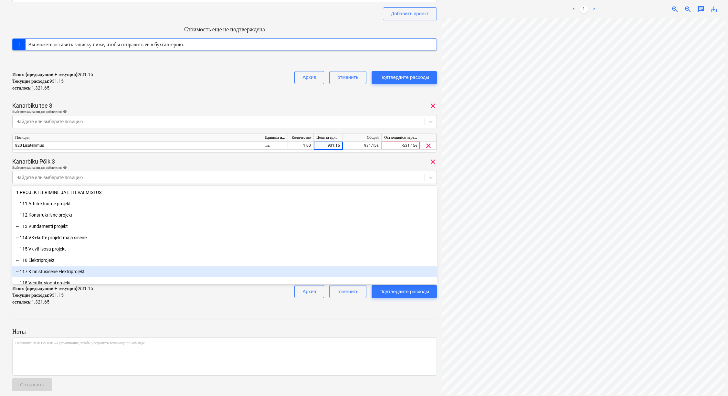
click at [168, 162] on div "Kanarbiku Põik 3 clear" at bounding box center [224, 162] width 425 height 8
click at [271, 94] on div "Итого (предыдущий + текущий) : 931.15 Текущие расходы : 931.15 осталось : 1,321…" at bounding box center [224, 81] width 425 height 31
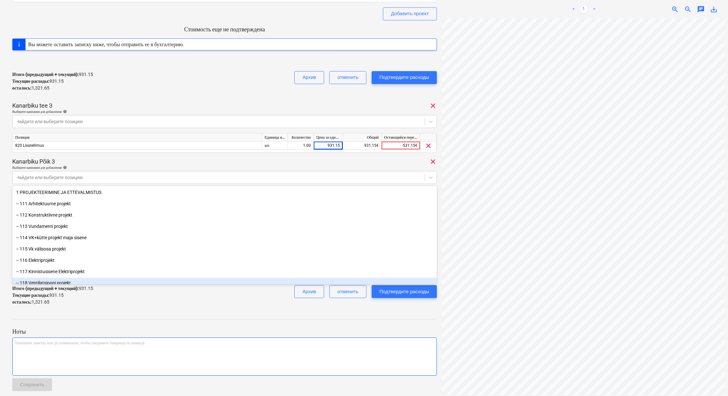
click at [368, 341] on p "Напишите заметку или @ упоминание, чтобы уведомить товарища по команде ﻿" at bounding box center [224, 342] width 419 height 5
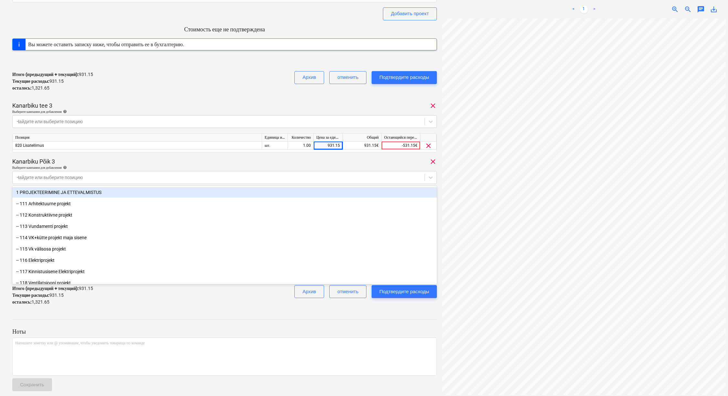
click at [134, 163] on div "Kanarbiku Põik 3 clear" at bounding box center [224, 162] width 425 height 8
click at [125, 174] on div at bounding box center [218, 177] width 405 height 6
click at [124, 176] on div at bounding box center [218, 177] width 405 height 6
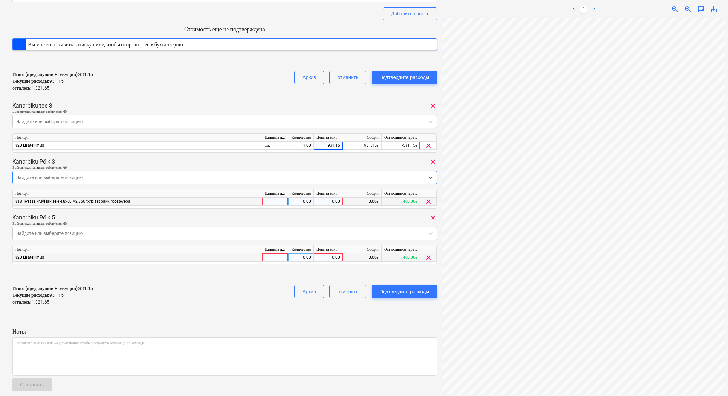
click at [328, 201] on div "0.00" at bounding box center [328, 201] width 24 height 8
type input "931.15"
click at [326, 256] on div "0.00" at bounding box center [328, 257] width 24 height 8
type input "931.15"
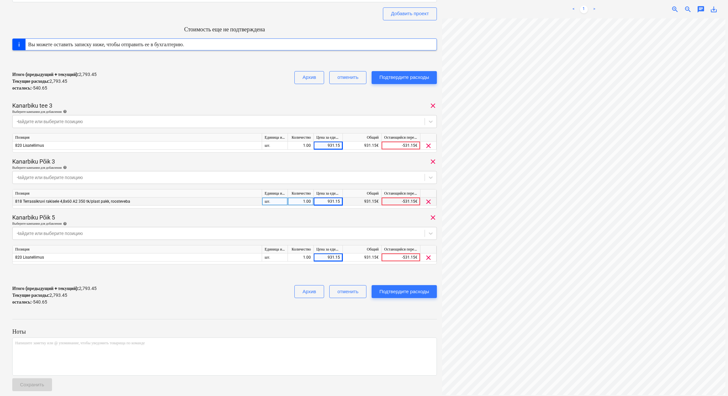
click at [334, 200] on div "931.15" at bounding box center [328, 201] width 24 height 8
click at [338, 145] on div "931.15" at bounding box center [328, 146] width 24 height 8
click at [339, 256] on div "931.15" at bounding box center [328, 257] width 24 height 8
click at [287, 100] on div "2505334 Общая сумма сводного счета 2,252.80 Субподрядчик Sanera Добавить проект…" at bounding box center [224, 126] width 425 height 369
click at [332, 145] on div "0.00" at bounding box center [328, 146] width 24 height 8
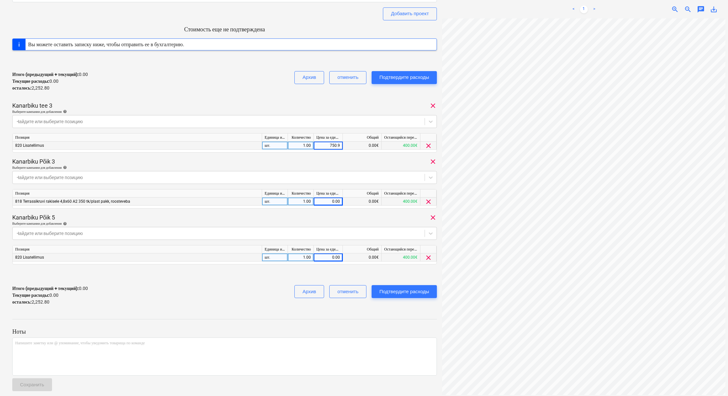
type input "750.93"
click at [328, 202] on div "0.00" at bounding box center [328, 201] width 24 height 8
type input "750.93"
click at [326, 258] on div "0.00" at bounding box center [328, 257] width 24 height 8
type input "750.93"
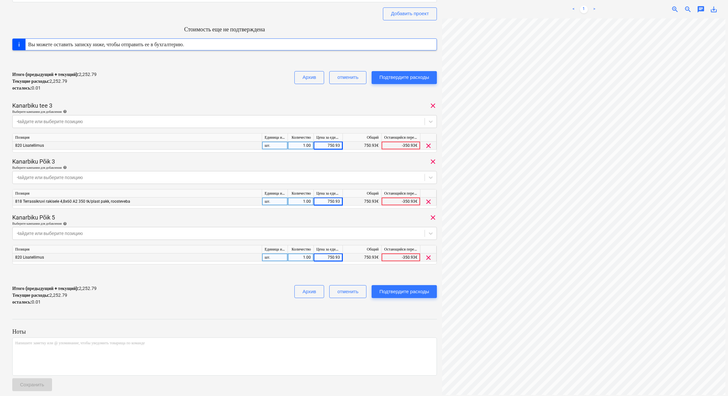
click at [341, 257] on div "750.93" at bounding box center [328, 257] width 29 height 8
click at [340, 256] on input "750.93" at bounding box center [328, 257] width 29 height 8
type input "750.94"
click at [368, 291] on div "Подтвердите расходы" at bounding box center [404, 291] width 50 height 8
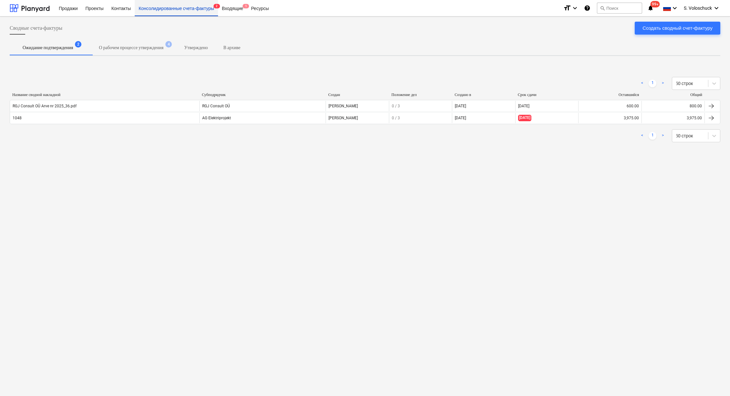
click at [199, 5] on div "Консолидированные счета-фактуры 2" at bounding box center [176, 8] width 83 height 16
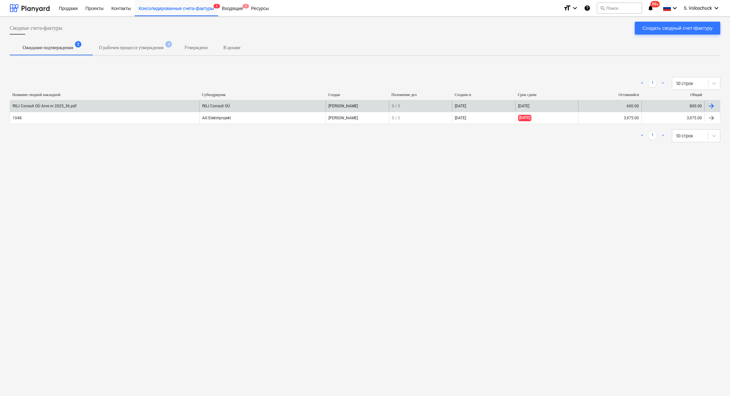
click at [140, 107] on div "RGJ Consult OÜ Arve nr 2025_36.pdf" at bounding box center [104, 106] width 189 height 10
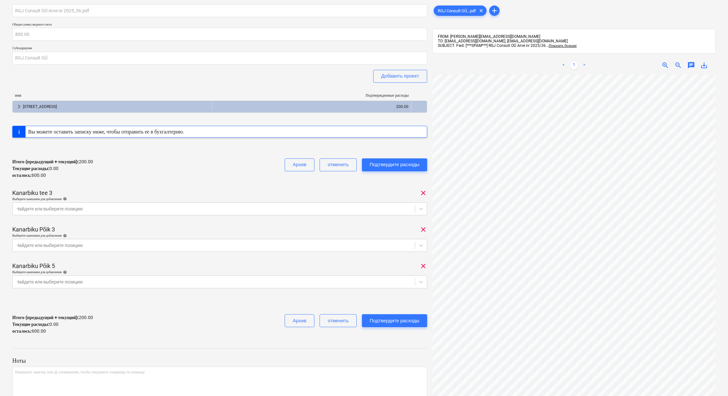
scroll to position [73, 0]
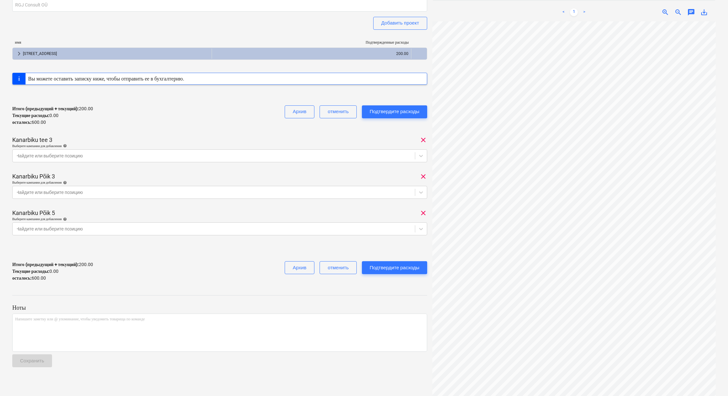
drag, startPoint x: 345, startPoint y: 52, endPoint x: 338, endPoint y: 60, distance: 10.5
click at [344, 56] on div "имя Подтвержденные расходы keyboard_arrow_right Kanarbriku tee 7 200.00" at bounding box center [219, 51] width 415 height 33
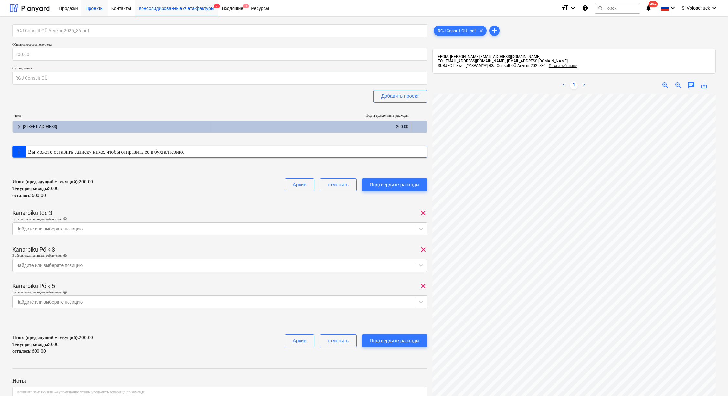
click at [95, 10] on div "Проекты" at bounding box center [94, 8] width 26 height 16
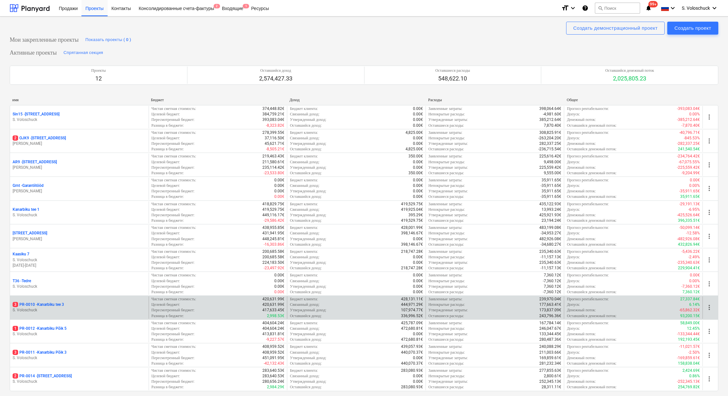
click at [90, 309] on p "S. Voloschuck" at bounding box center [79, 309] width 133 height 5
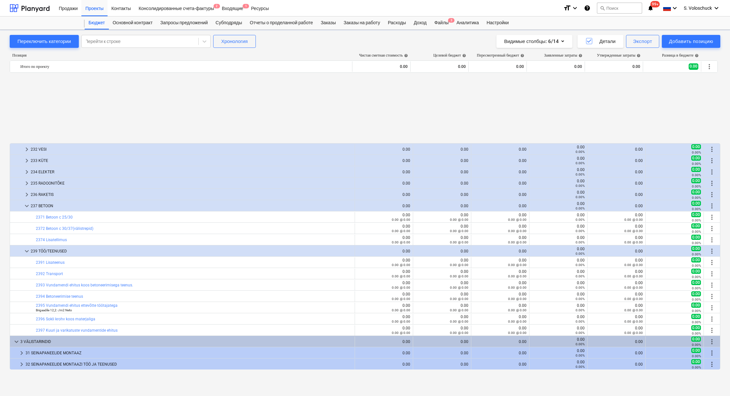
scroll to position [294, 0]
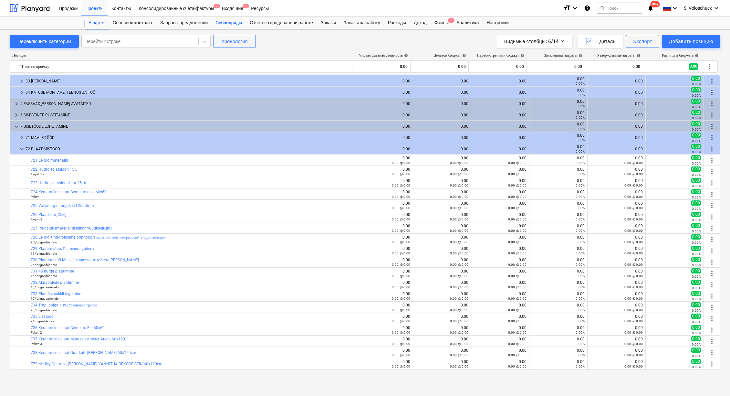
click at [237, 25] on div "Субподряды" at bounding box center [229, 22] width 34 height 13
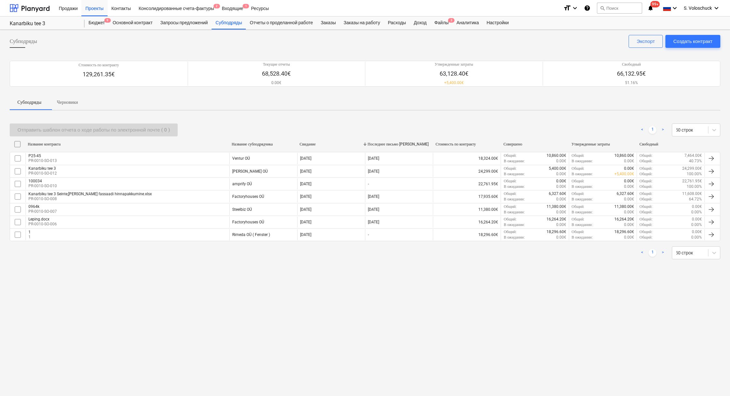
click at [368, 22] on div "Файлы 3" at bounding box center [442, 22] width 22 height 13
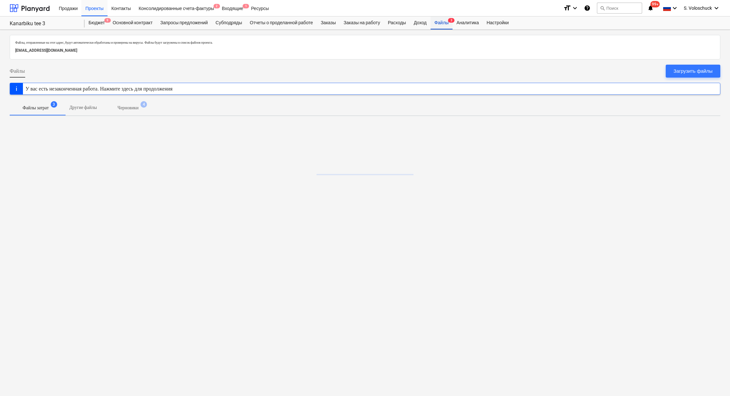
drag, startPoint x: 307, startPoint y: 391, endPoint x: 451, endPoint y: 23, distance: 395.3
click at [368, 23] on div "Файлы 3" at bounding box center [442, 22] width 22 height 13
